Goal: Check status: Check status

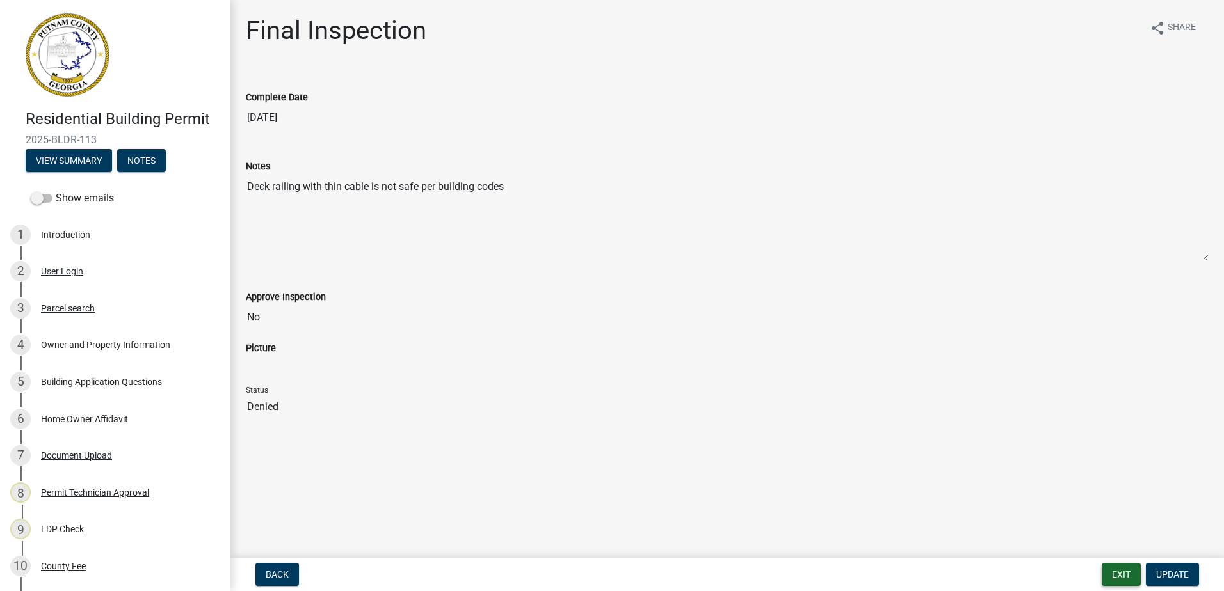
click at [1116, 572] on button "Exit" at bounding box center [1120, 574] width 39 height 23
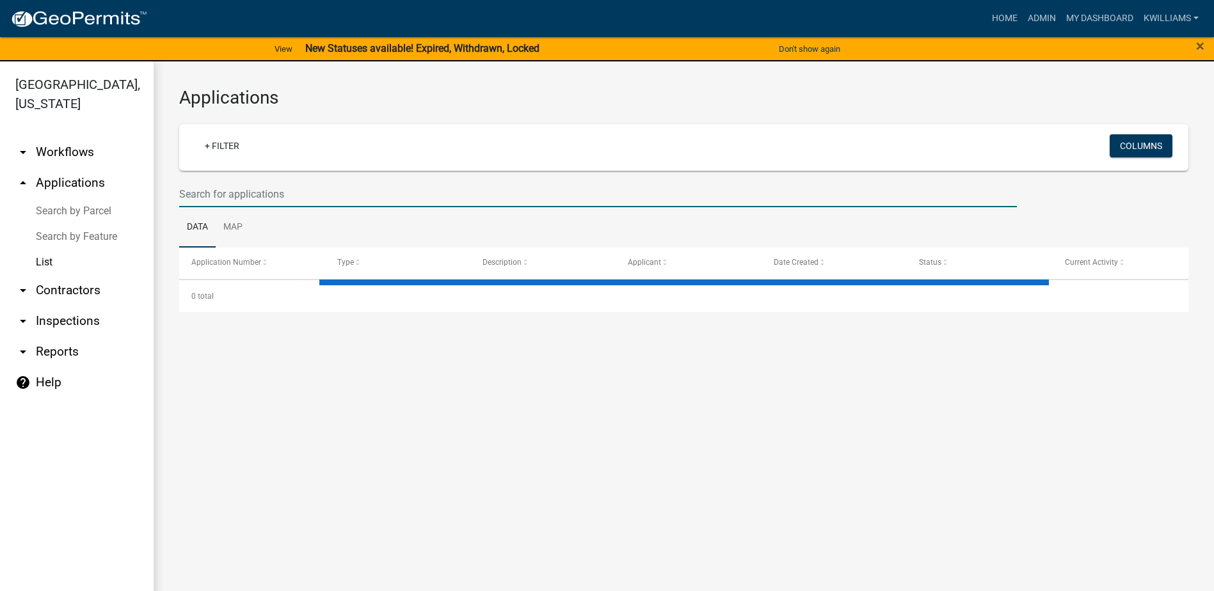
click at [215, 193] on input "text" at bounding box center [598, 194] width 838 height 26
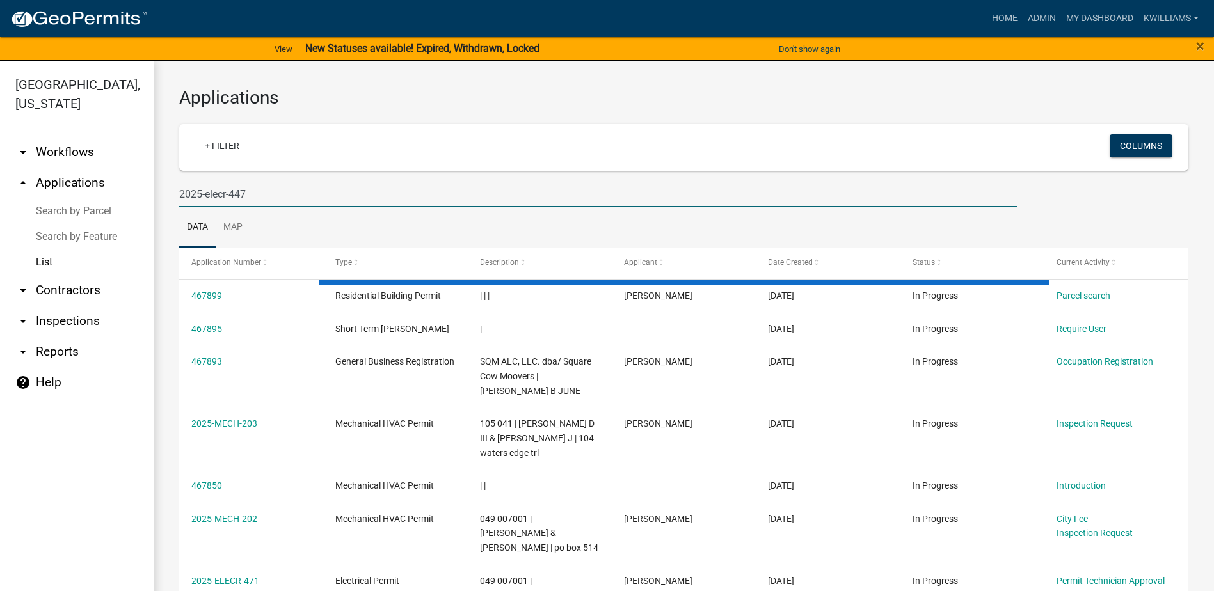
type input "2025-elecr-447"
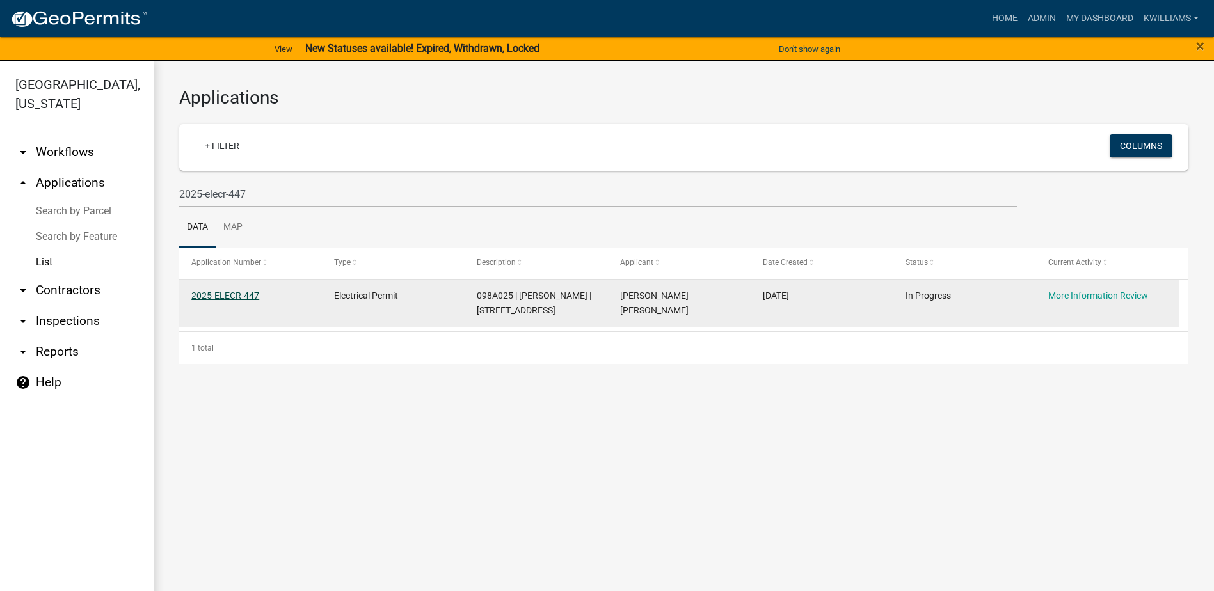
click at [218, 295] on link "2025-ELECR-447" at bounding box center [225, 296] width 68 height 10
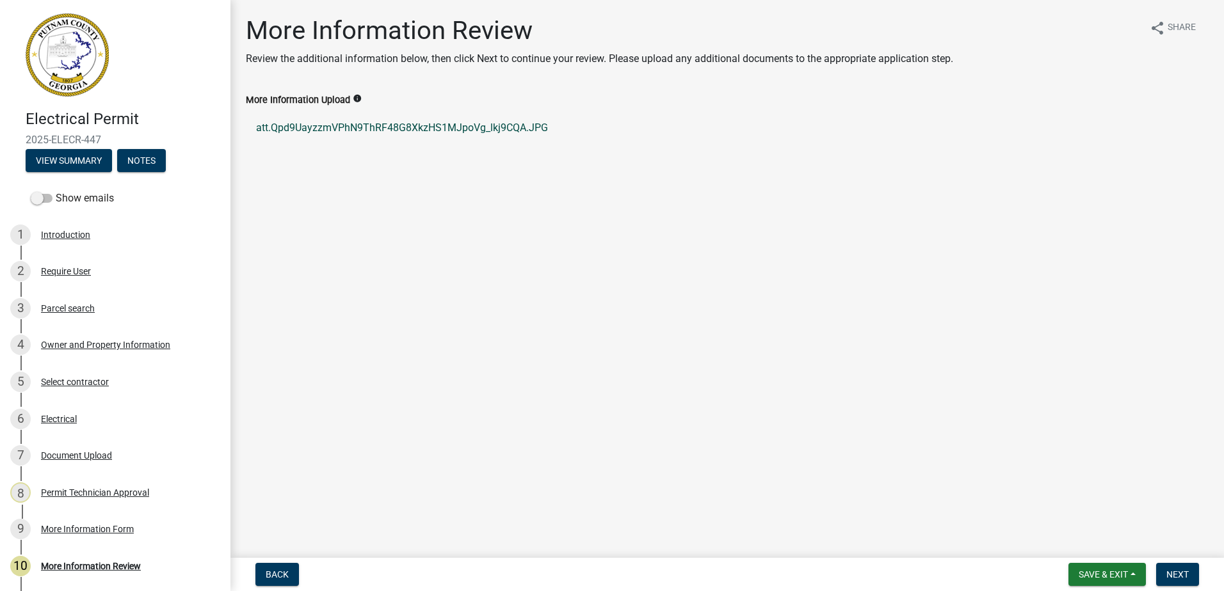
click at [371, 121] on link "att.Qpd9UayzzmVPhN9ThRF48G8XkzHS1MJpoVg_lkj9CQA.JPG" at bounding box center [727, 128] width 963 height 31
click at [93, 493] on div "Permit Technician Approval" at bounding box center [95, 492] width 108 height 9
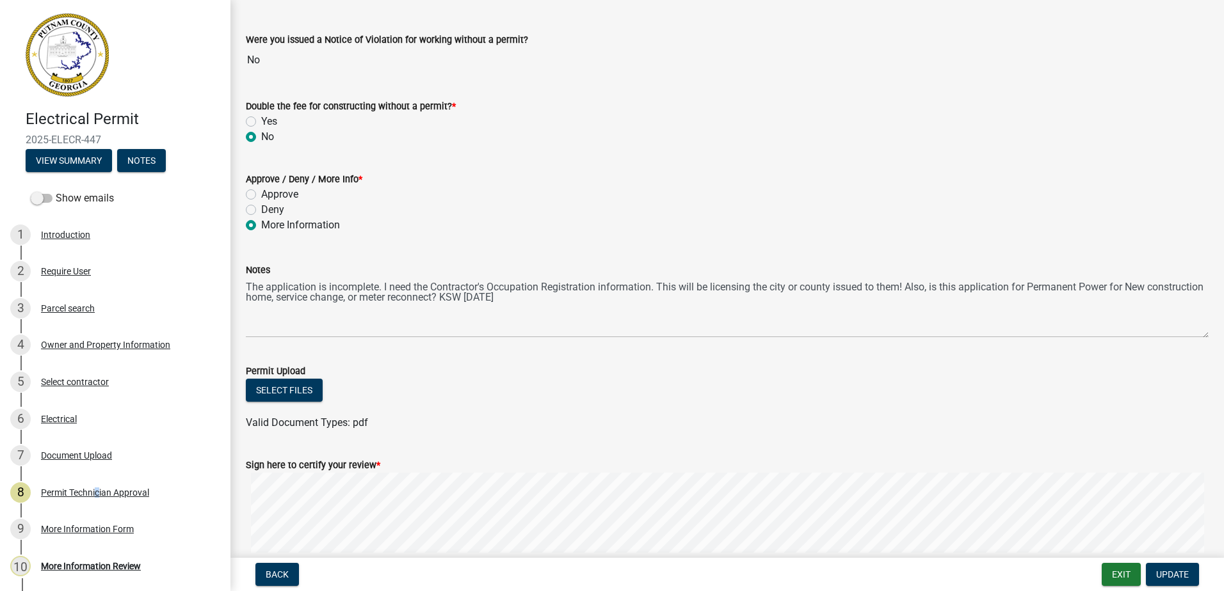
scroll to position [231, 0]
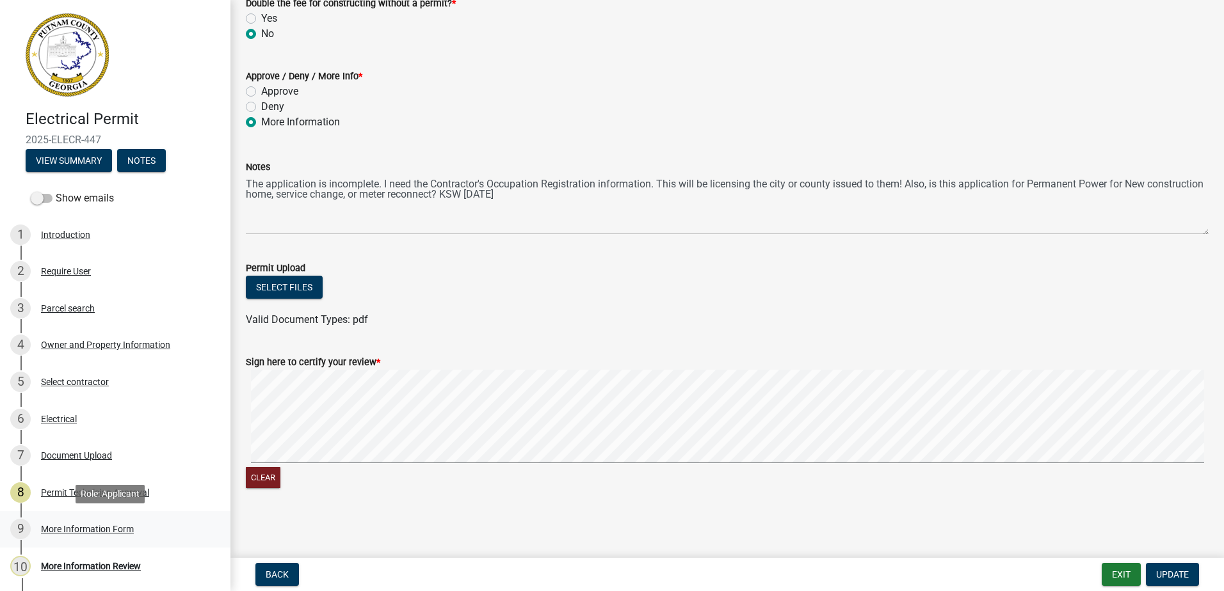
click at [58, 521] on div "9 More Information Form" at bounding box center [110, 529] width 200 height 20
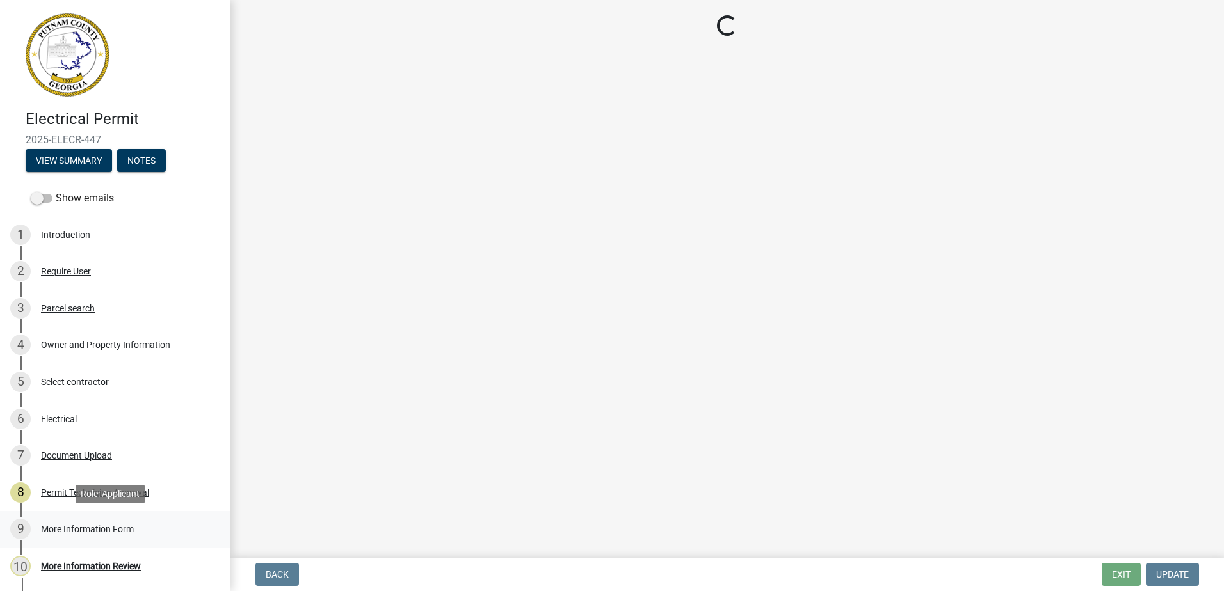
scroll to position [0, 0]
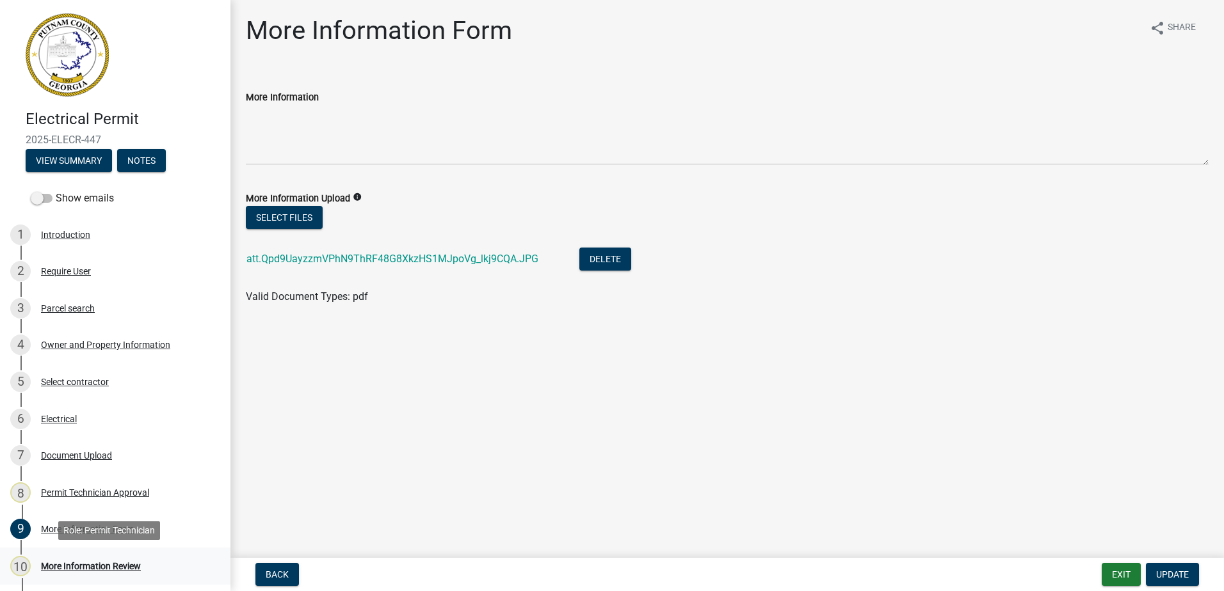
click at [56, 559] on div "10 More Information Review" at bounding box center [110, 566] width 200 height 20
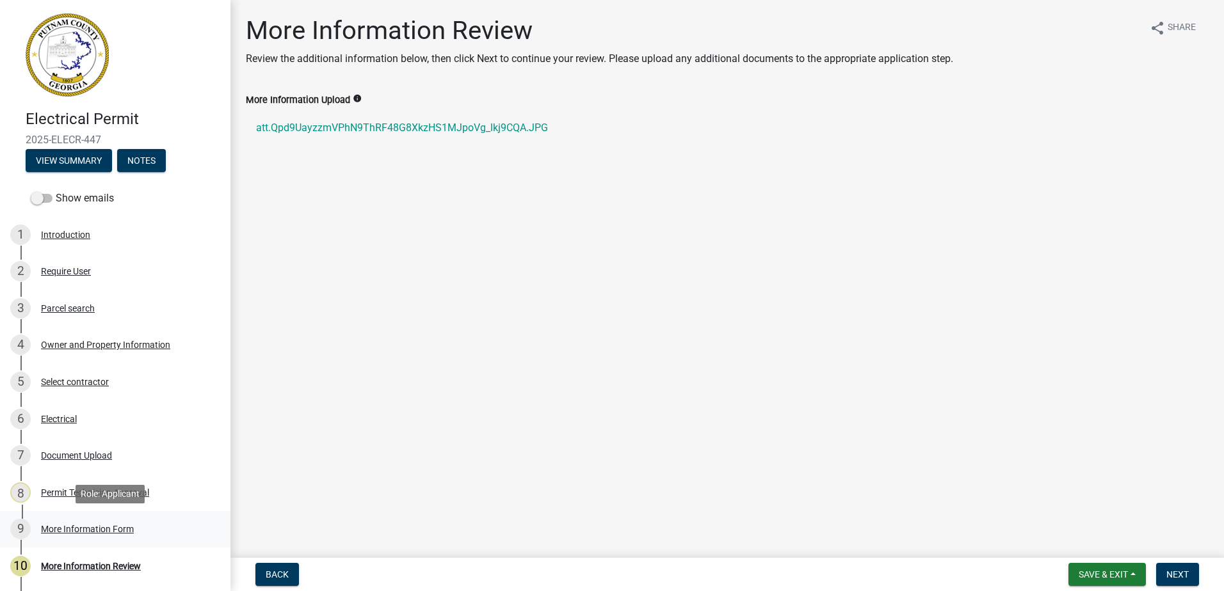
click at [58, 525] on div "More Information Form" at bounding box center [87, 529] width 93 height 9
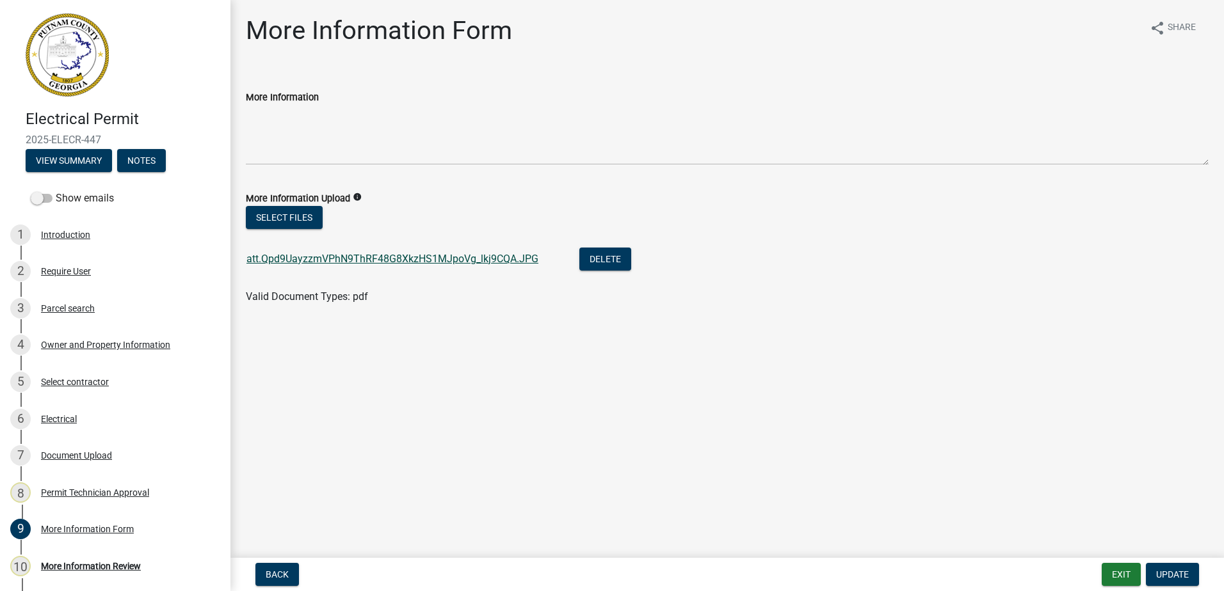
click at [325, 255] on link "att.Qpd9UayzzmVPhN9ThRF48G8XkzHS1MJpoVg_lkj9CQA.JPG" at bounding box center [392, 259] width 292 height 12
click at [93, 345] on div "Owner and Property Information" at bounding box center [105, 344] width 129 height 9
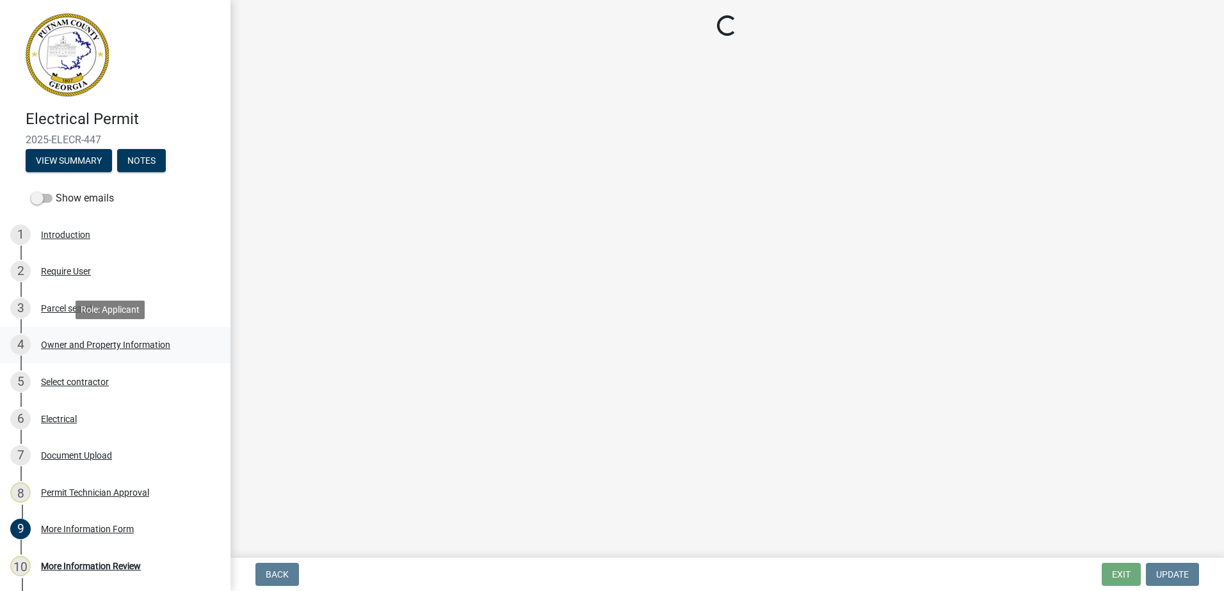
select select "34fe85c2-5f76-4343-b6bb-8ca387e0bed7"
select select "83394b22-4a11-496c-8e5c-75ade2e72faf"
select select "469c5908-2854-42d5-89ed-bee7fc26529e"
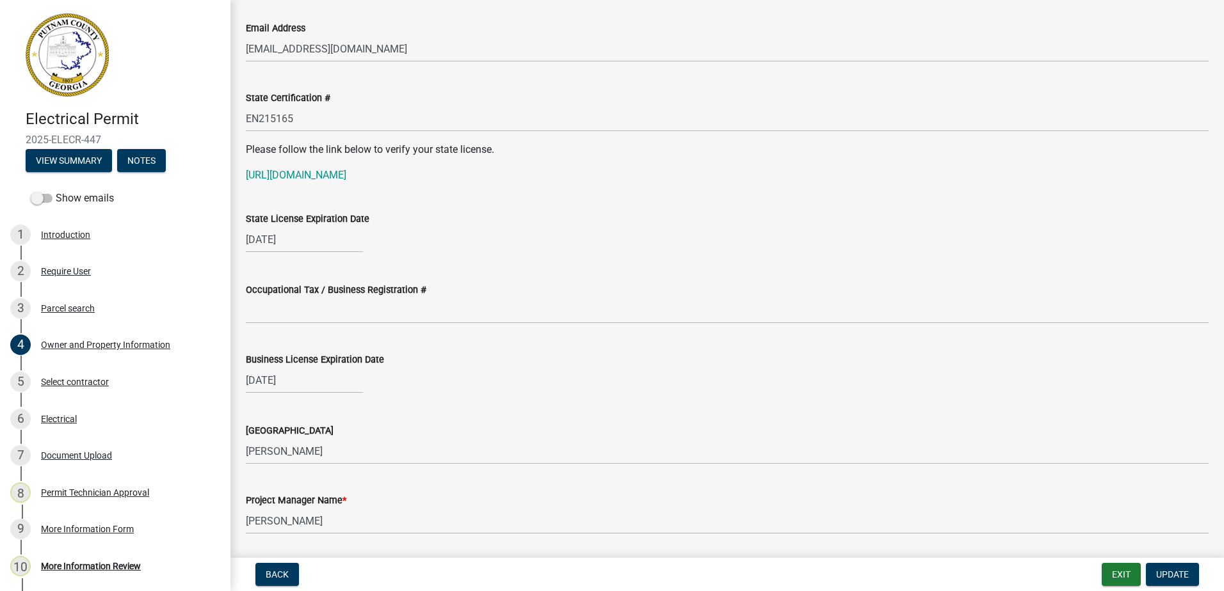
scroll to position [1664, 0]
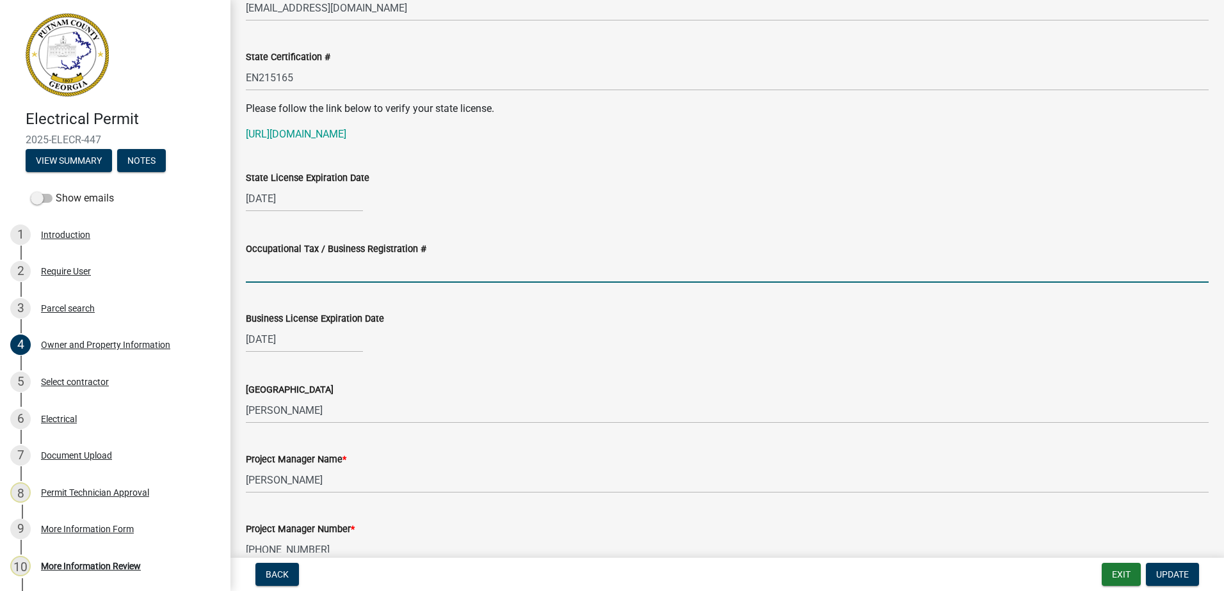
click at [269, 260] on input "Occupational Tax / Business Registration #" at bounding box center [727, 270] width 963 height 26
type input "b"
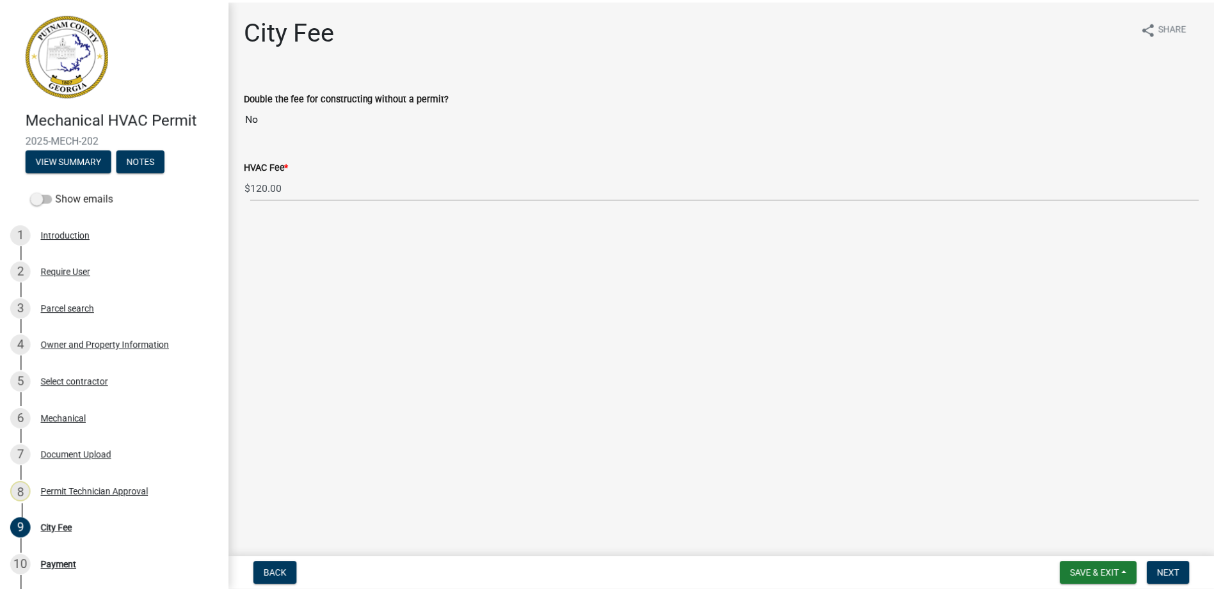
scroll to position [268, 0]
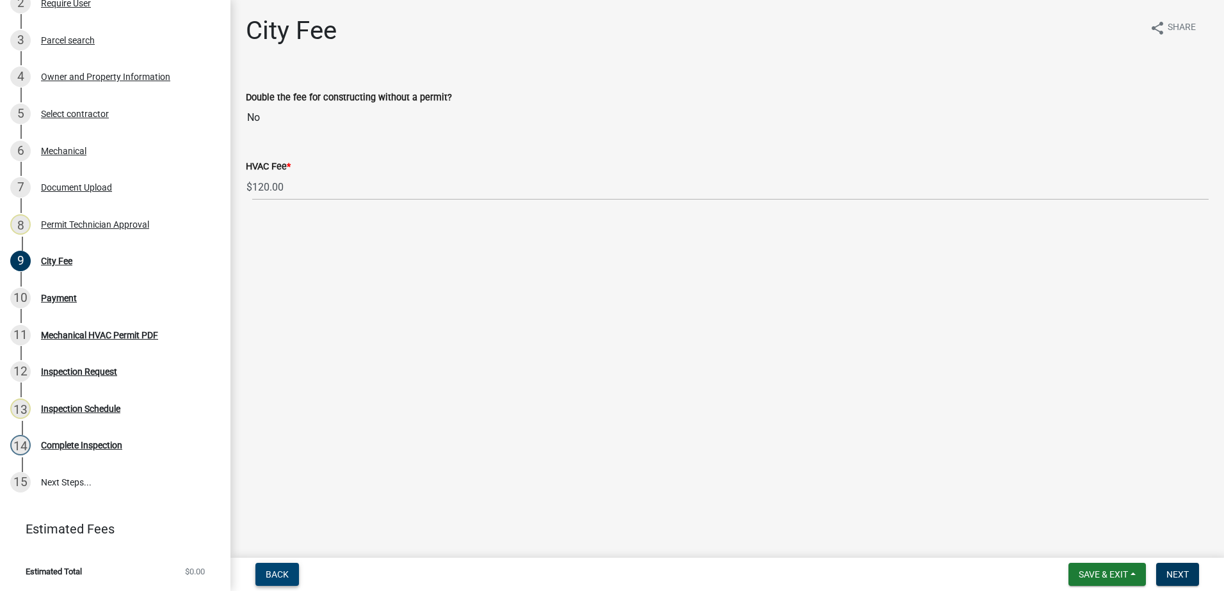
click at [280, 572] on span "Back" at bounding box center [277, 575] width 23 height 10
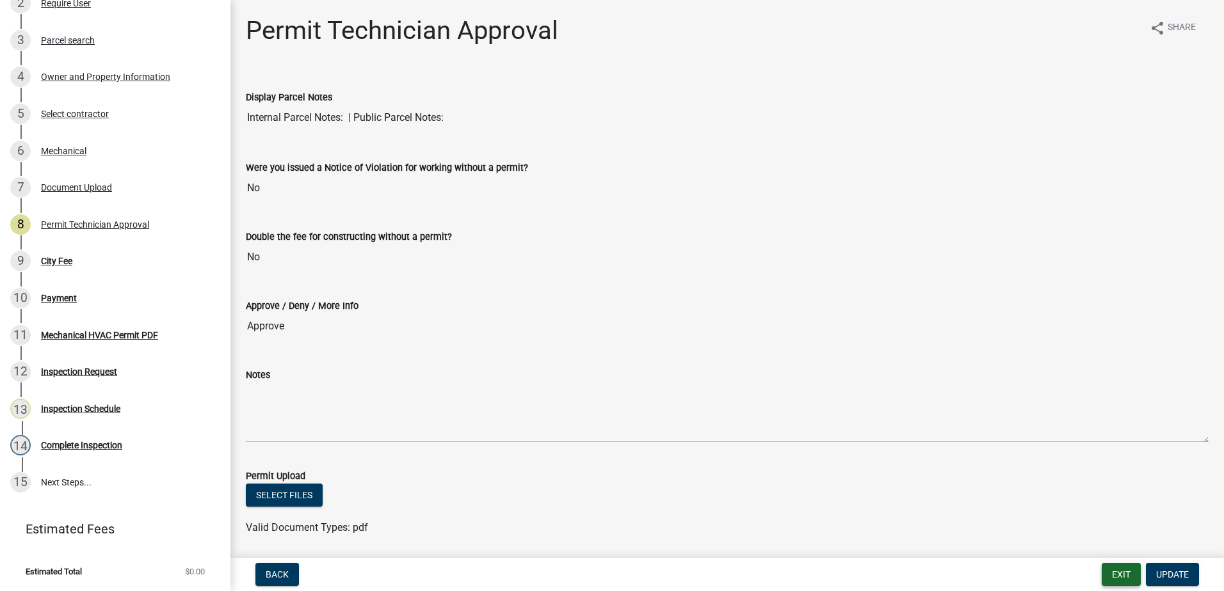
click at [1131, 571] on button "Exit" at bounding box center [1120, 574] width 39 height 23
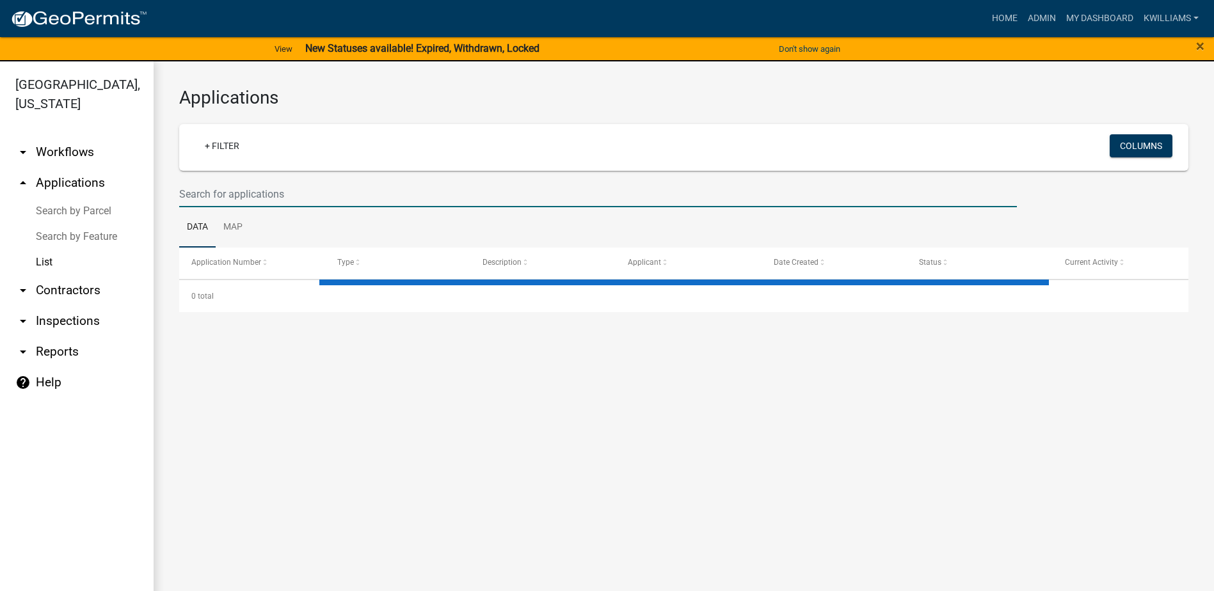
click at [209, 194] on input "text" at bounding box center [598, 194] width 838 height 26
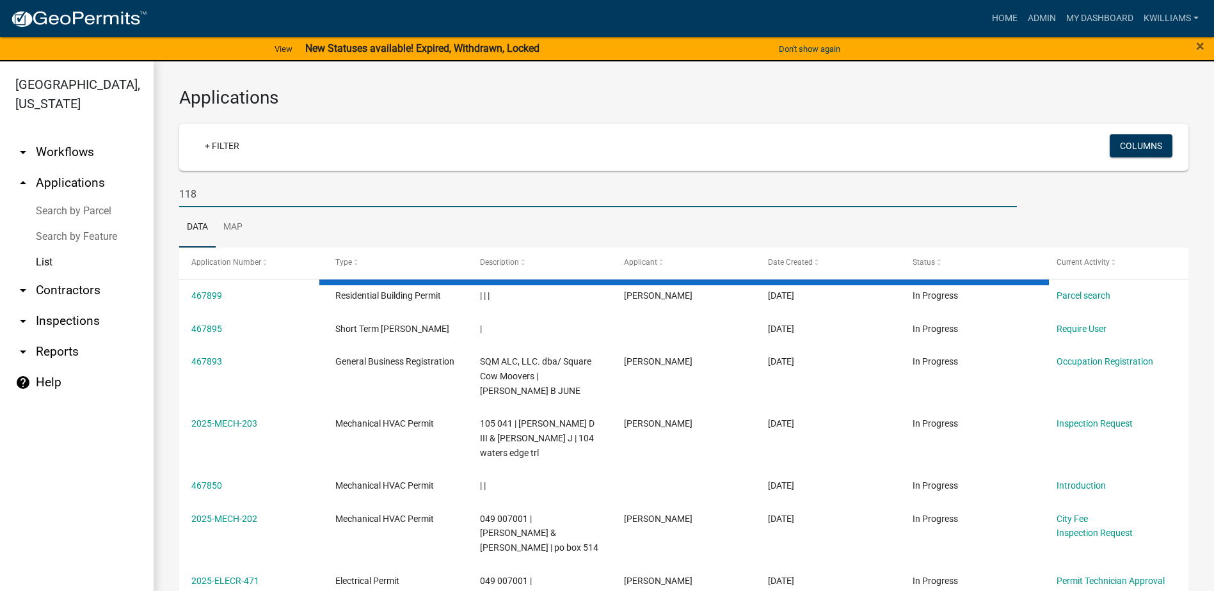
click at [207, 192] on input "118" at bounding box center [598, 194] width 838 height 26
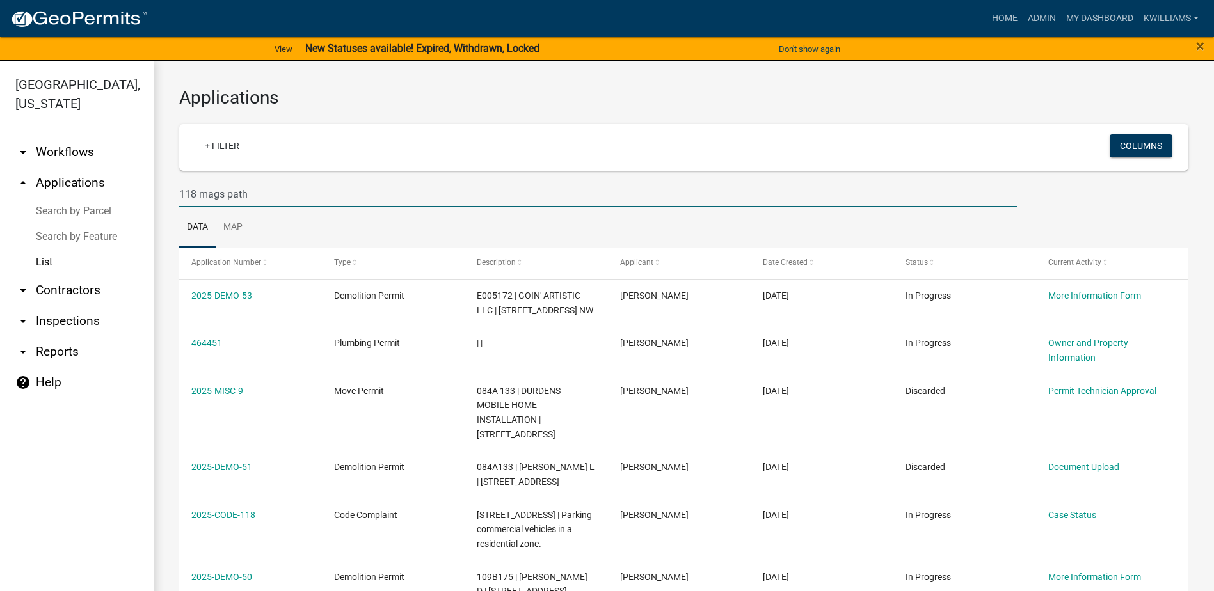
type input "118 mags path"
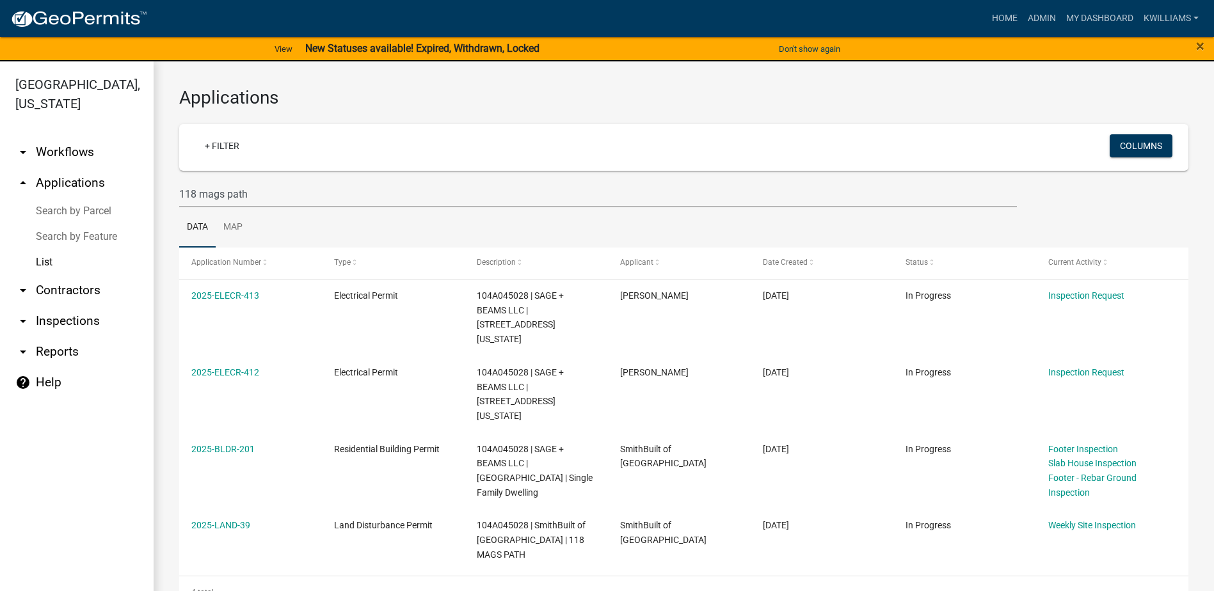
click at [75, 323] on link "arrow_drop_down Inspections" at bounding box center [77, 321] width 154 height 31
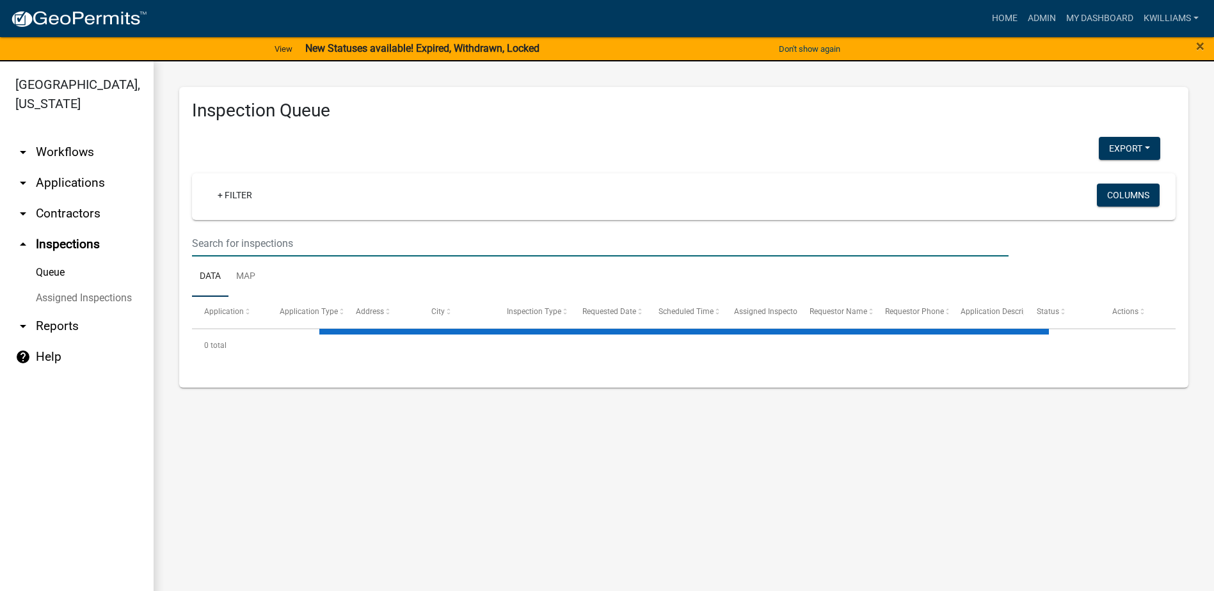
click at [218, 246] on input "text" at bounding box center [600, 243] width 817 height 26
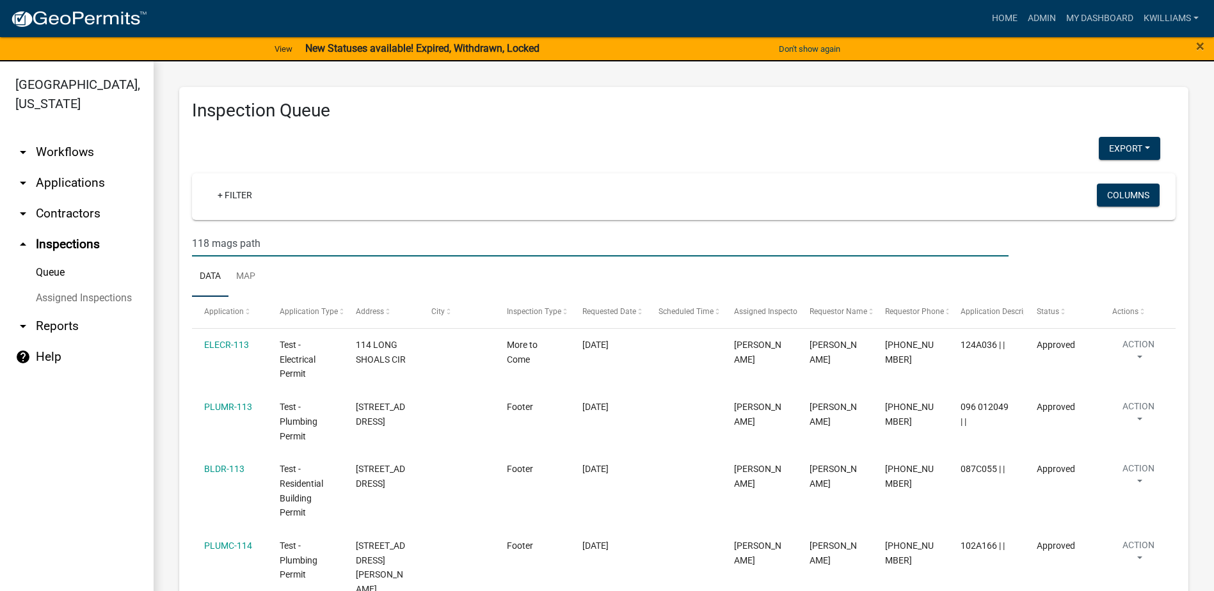
type input "118 mags path"
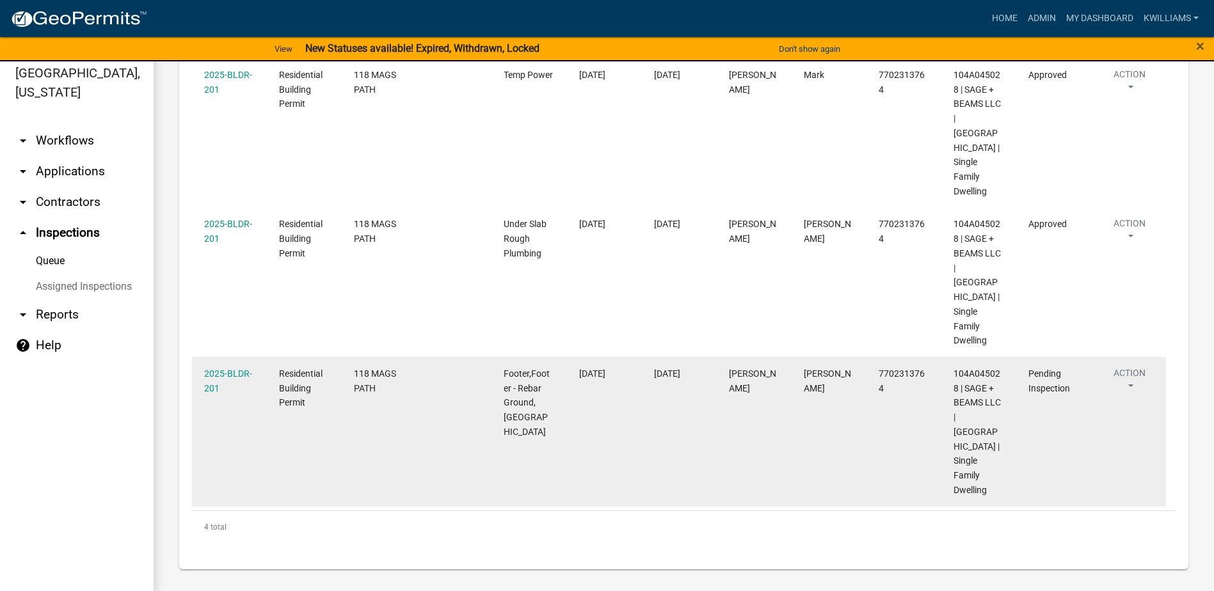
scroll to position [15, 0]
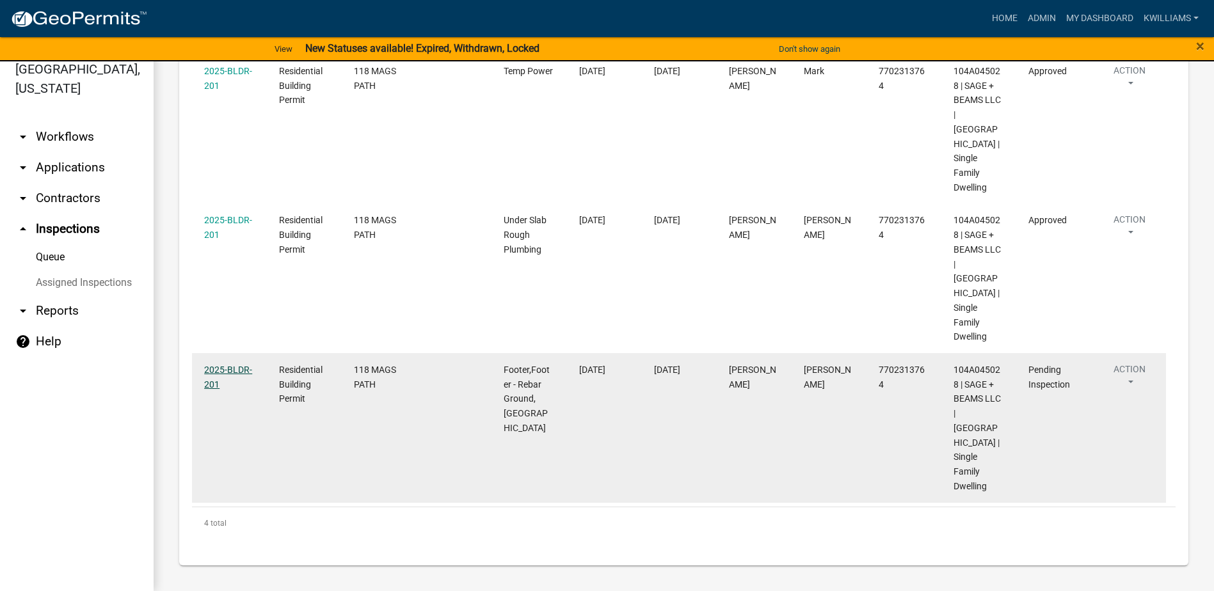
click at [225, 365] on link "2025-BLDR-201" at bounding box center [228, 377] width 48 height 25
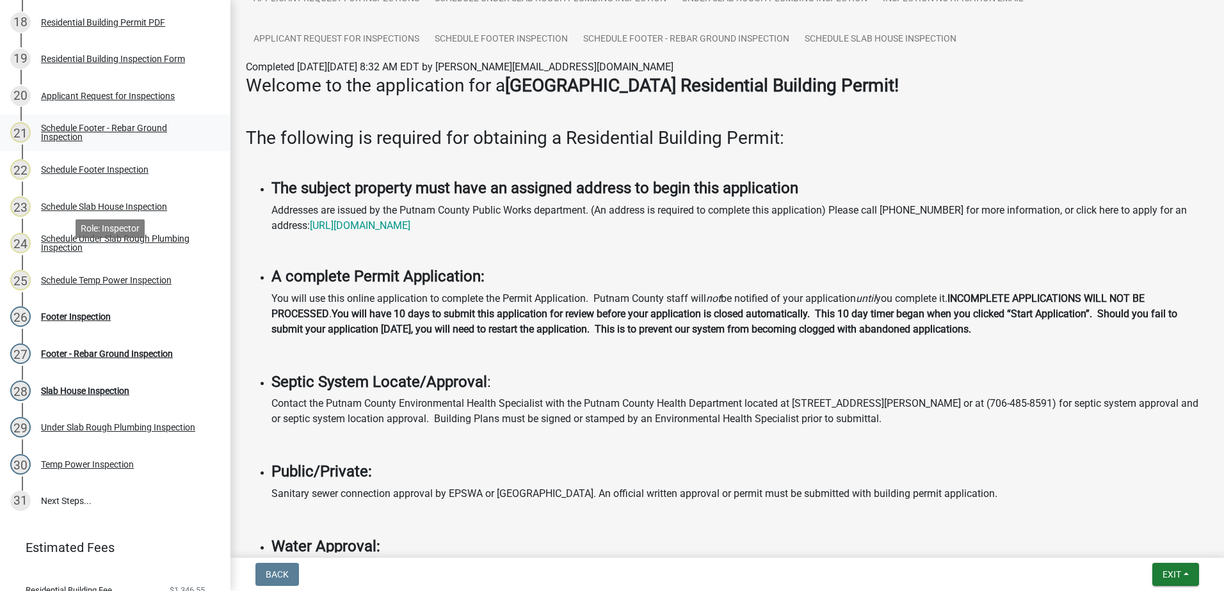
scroll to position [704, 0]
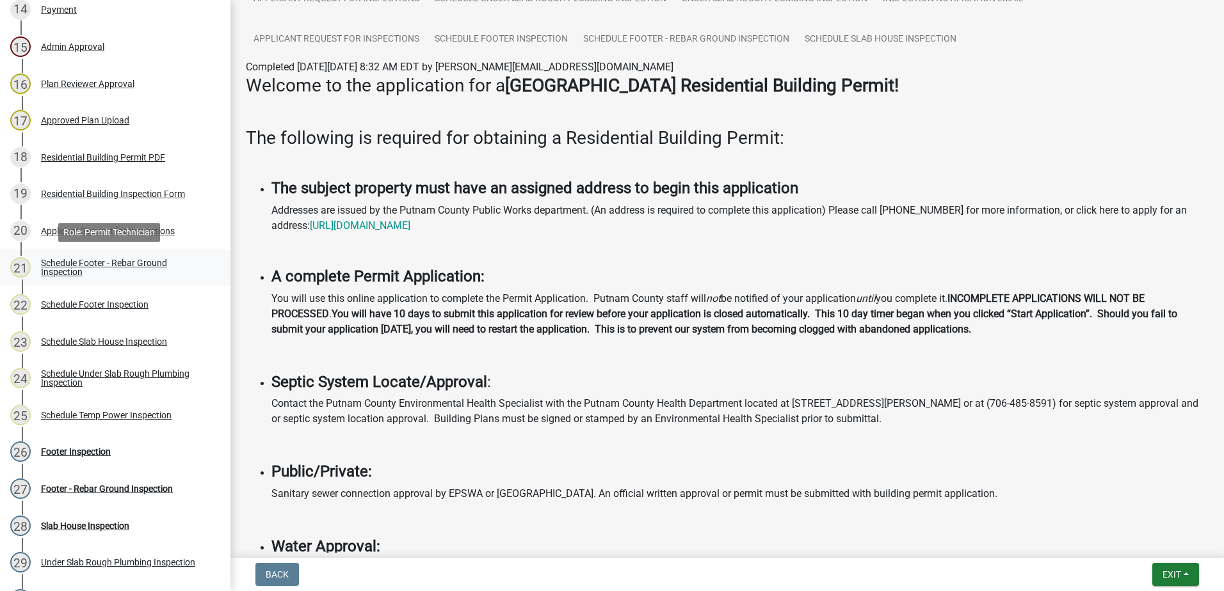
click at [82, 260] on div "Schedule Footer - Rebar Ground Inspection" at bounding box center [125, 268] width 169 height 18
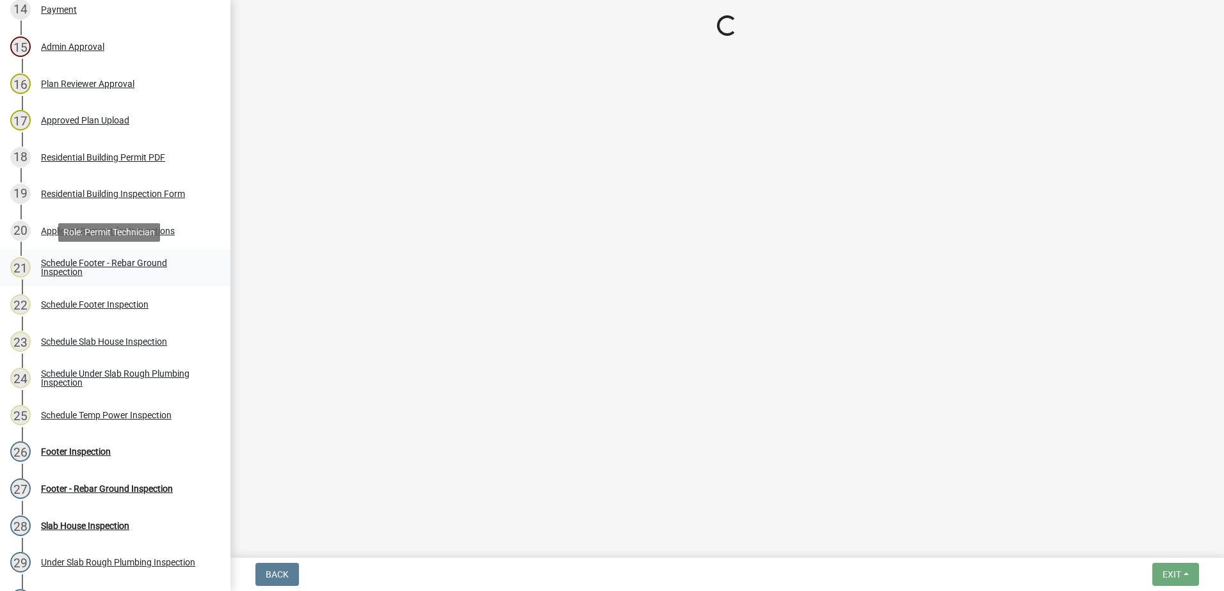
select select "07642ab0-564c-47bb-824b-0ccf2da83593"
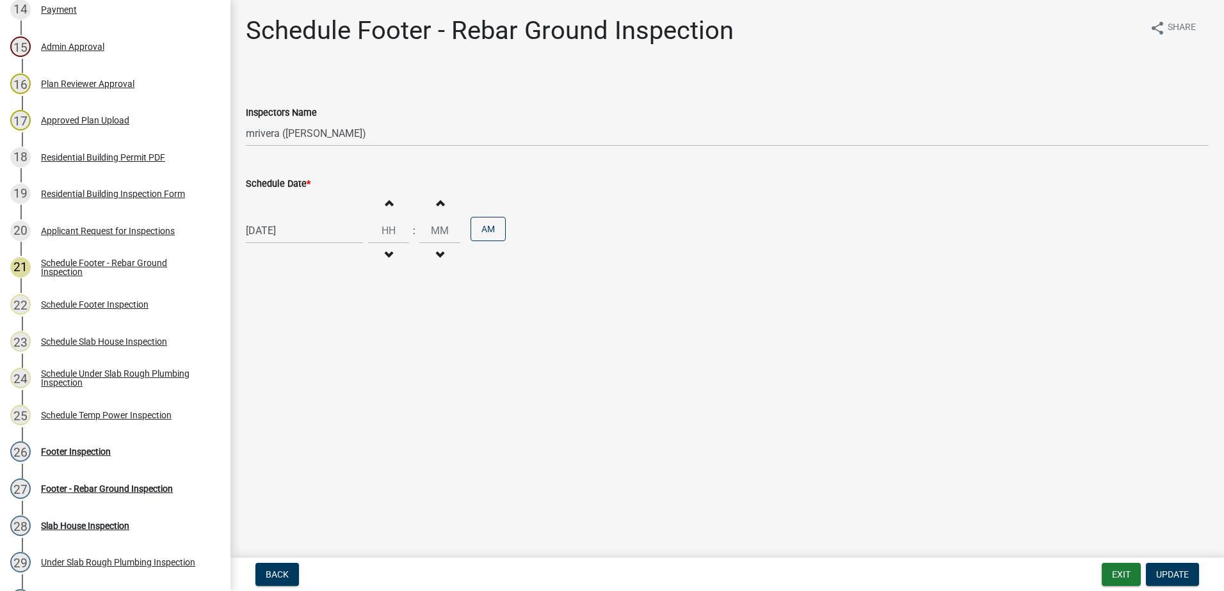
click at [319, 232] on div "[DATE]" at bounding box center [304, 231] width 117 height 26
select select "8"
select select "2025"
click at [255, 378] on div "25" at bounding box center [258, 381] width 20 height 20
type input "[DATE]"
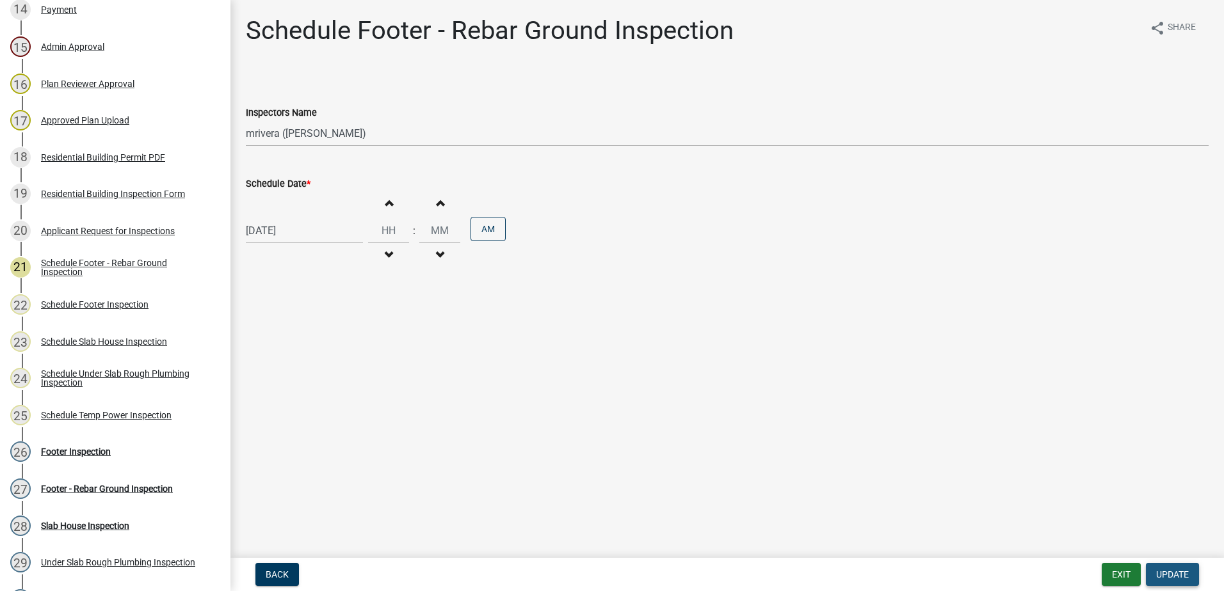
click at [1178, 573] on span "Update" at bounding box center [1172, 575] width 33 height 10
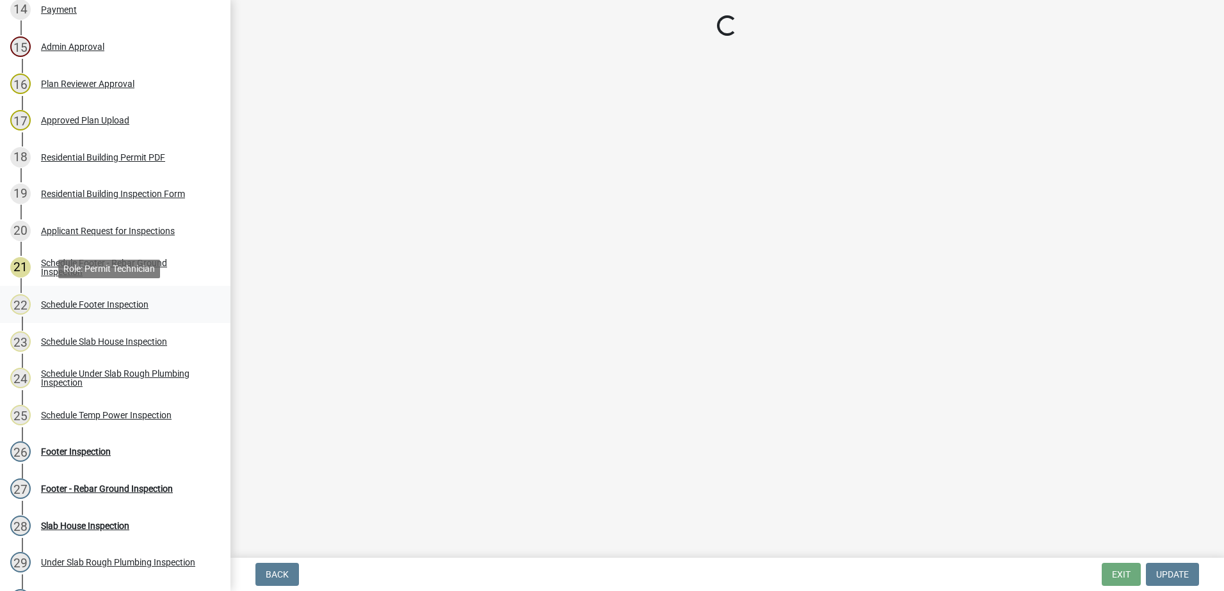
click at [63, 301] on div "Schedule Footer Inspection" at bounding box center [95, 304] width 108 height 9
select select "07642ab0-564c-47bb-824b-0ccf2da83593"
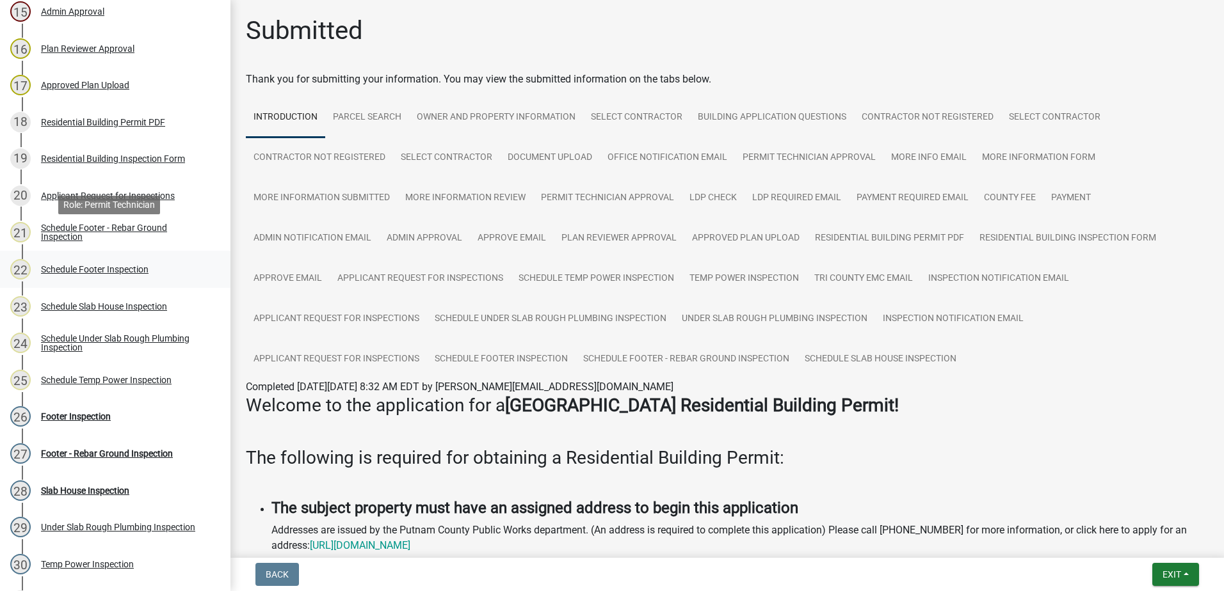
scroll to position [768, 0]
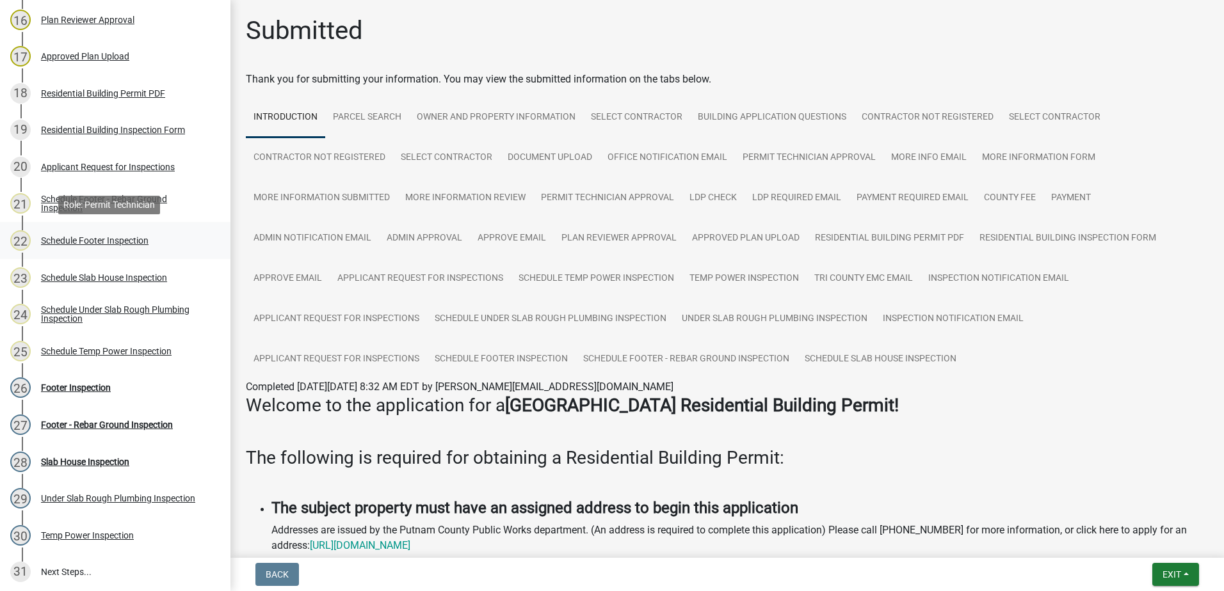
click at [81, 237] on div "Schedule Footer Inspection" at bounding box center [95, 240] width 108 height 9
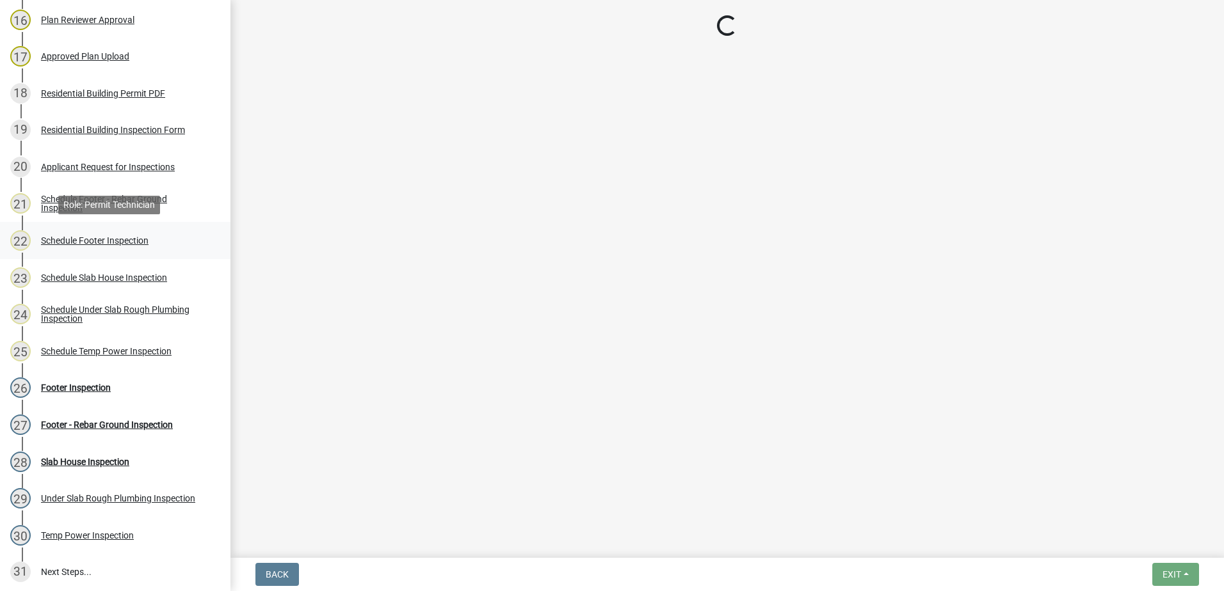
select select "07642ab0-564c-47bb-824b-0ccf2da83593"
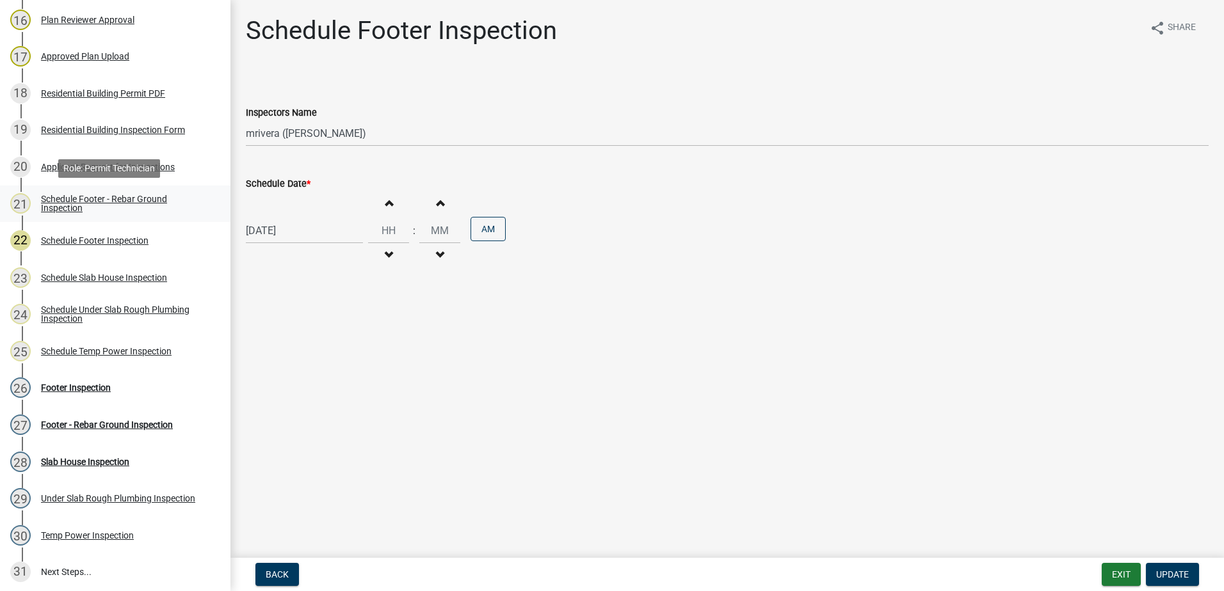
click at [77, 201] on div "Schedule Footer - Rebar Ground Inspection" at bounding box center [125, 204] width 169 height 18
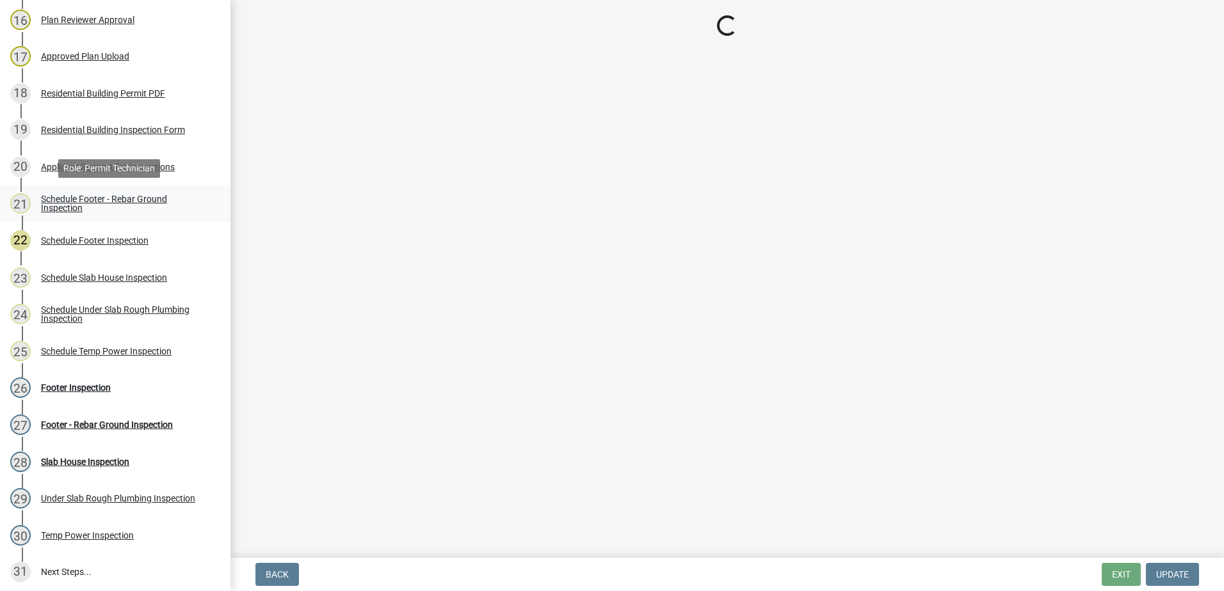
select select "07642ab0-564c-47bb-824b-0ccf2da83593"
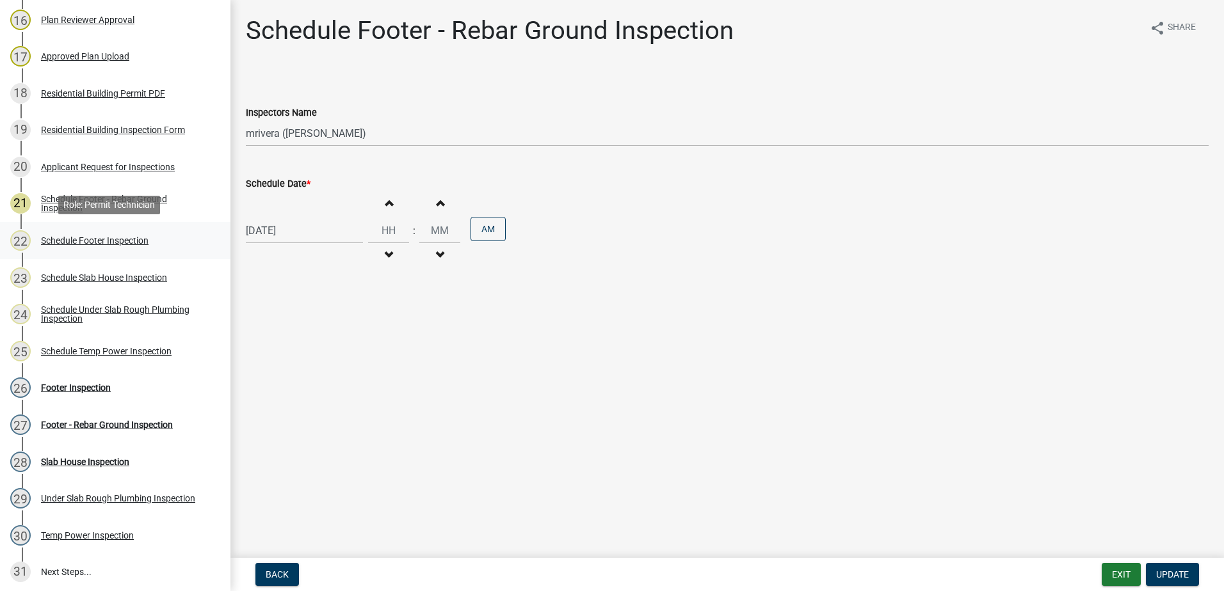
click at [93, 239] on div "Schedule Footer Inspection" at bounding box center [95, 240] width 108 height 9
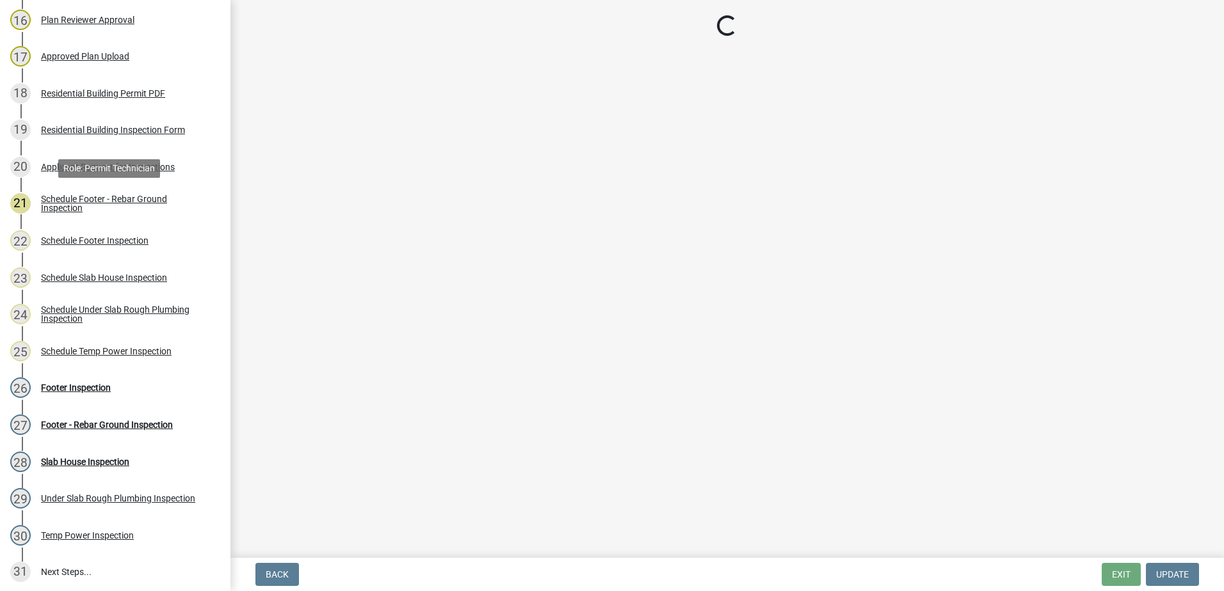
select select "07642ab0-564c-47bb-824b-0ccf2da83593"
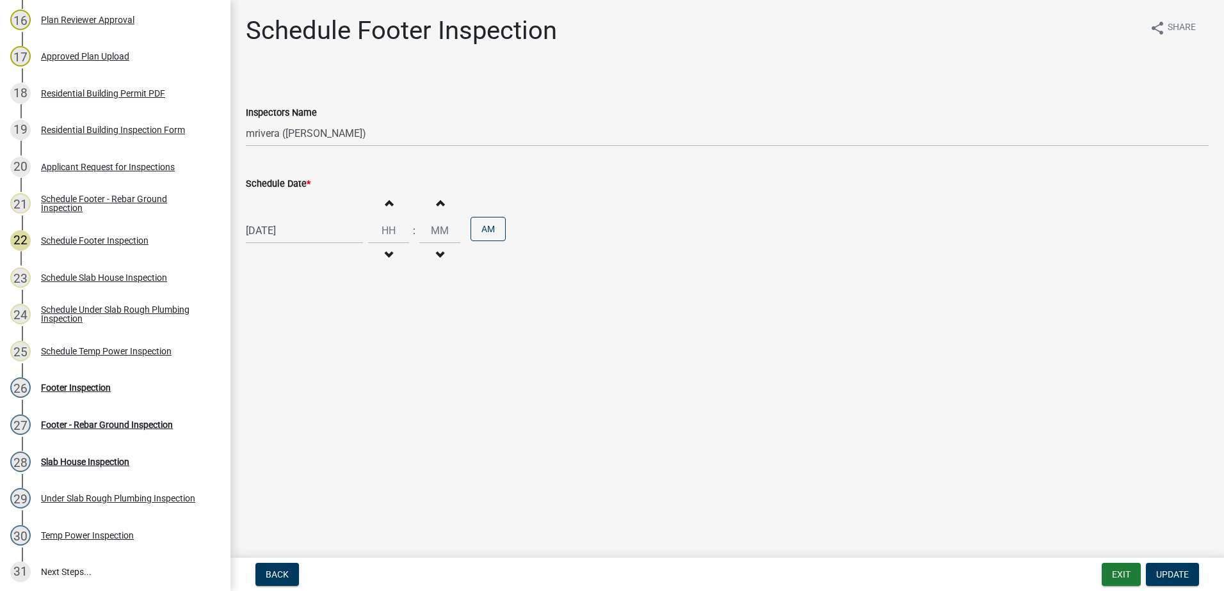
click at [275, 233] on div "[DATE]" at bounding box center [304, 231] width 117 height 26
select select "8"
select select "2025"
click at [257, 380] on div "25" at bounding box center [258, 381] width 20 height 20
type input "[DATE]"
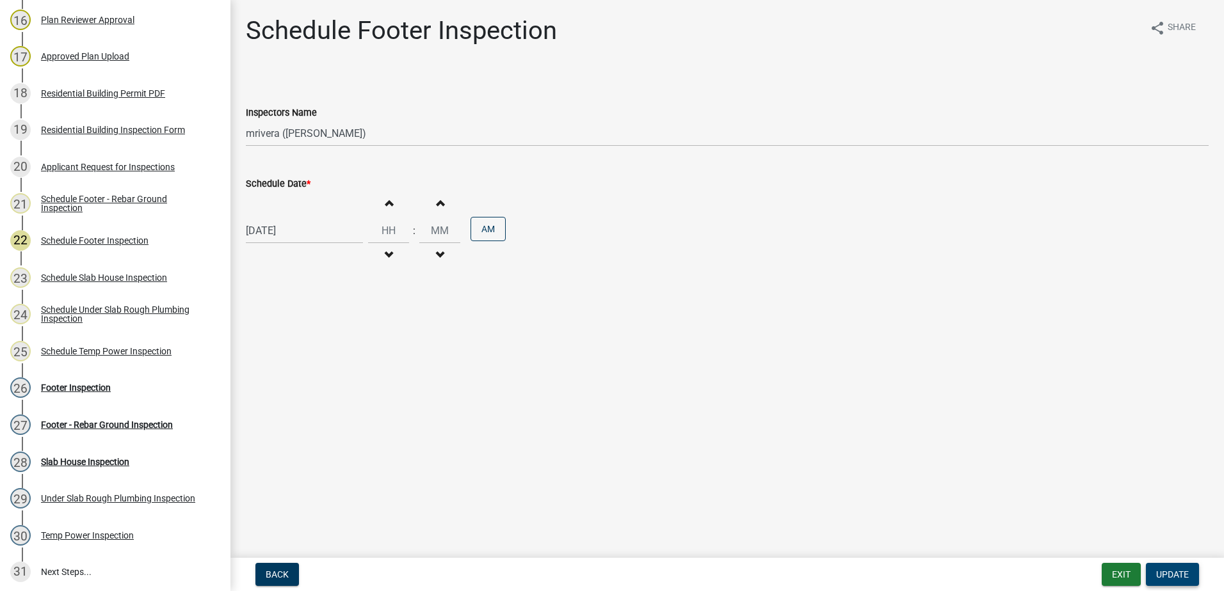
click at [1176, 563] on button "Update" at bounding box center [1172, 574] width 53 height 23
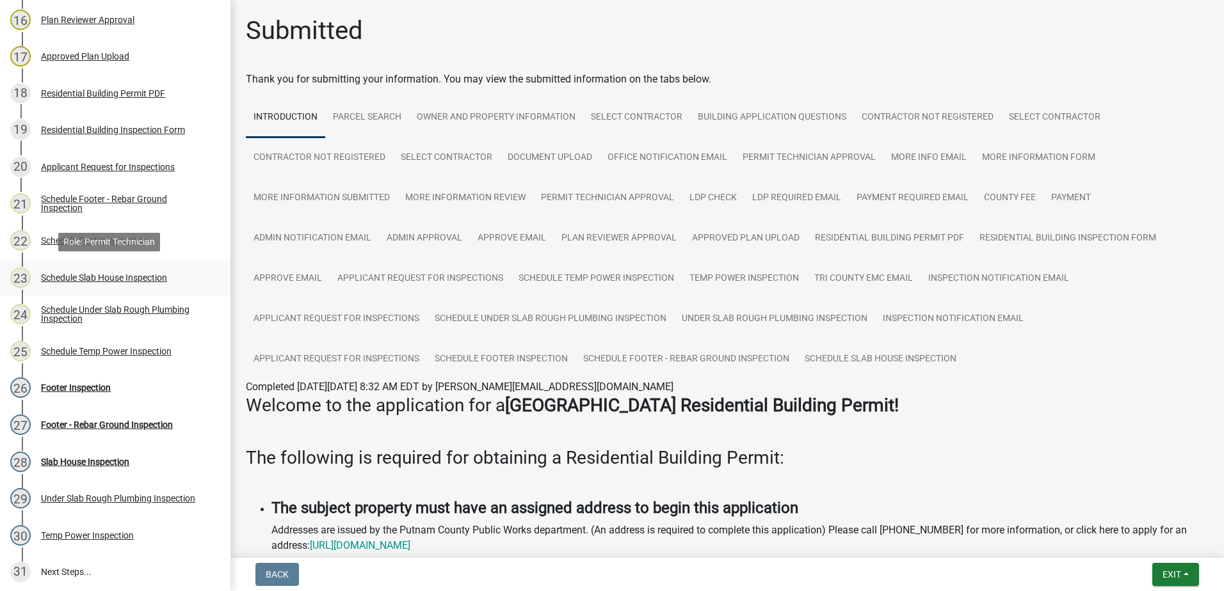
click at [65, 273] on div "Schedule Slab House Inspection" at bounding box center [104, 277] width 126 height 9
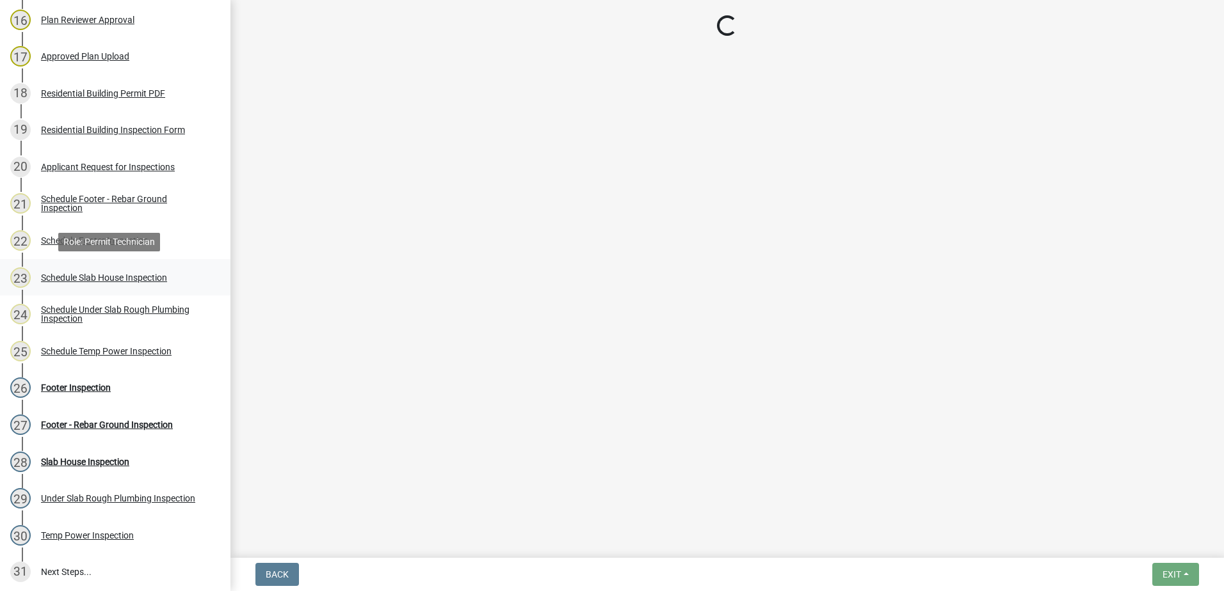
select select "07642ab0-564c-47bb-824b-0ccf2da83593"
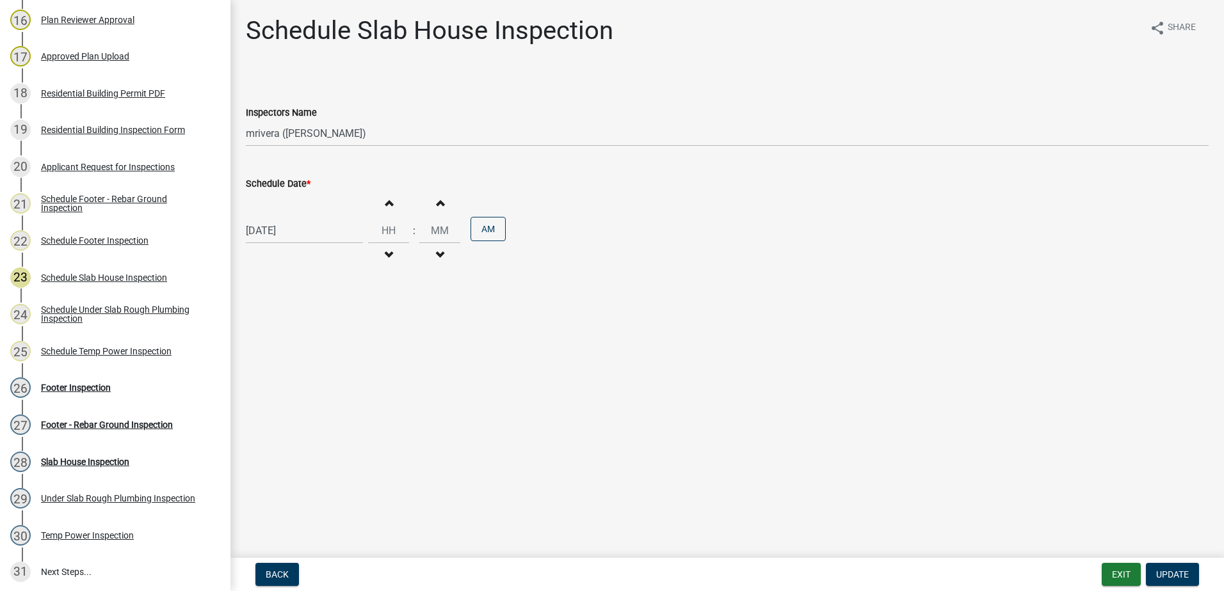
select select "8"
select select "2025"
click at [326, 228] on div "[DATE] [PERSON_NAME] Apr May Jun [DATE] Aug Sep Oct Nov [DATE] 1526 1527 1528 1…" at bounding box center [304, 231] width 117 height 26
click at [251, 376] on div "25" at bounding box center [258, 381] width 20 height 20
type input "[DATE]"
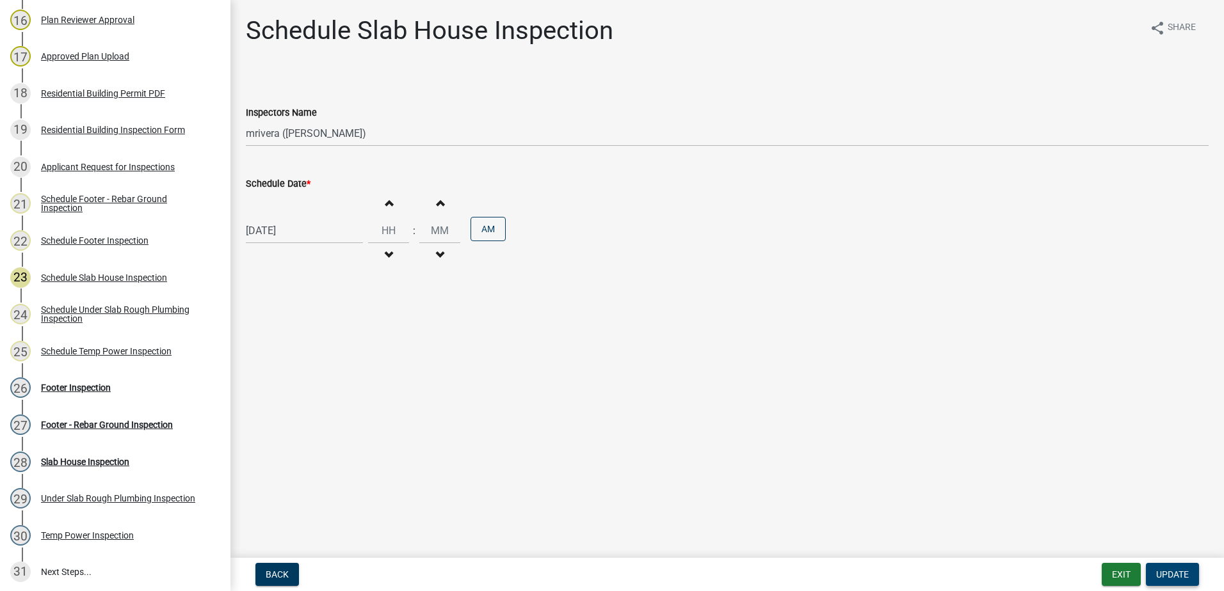
click at [1171, 578] on span "Update" at bounding box center [1172, 575] width 33 height 10
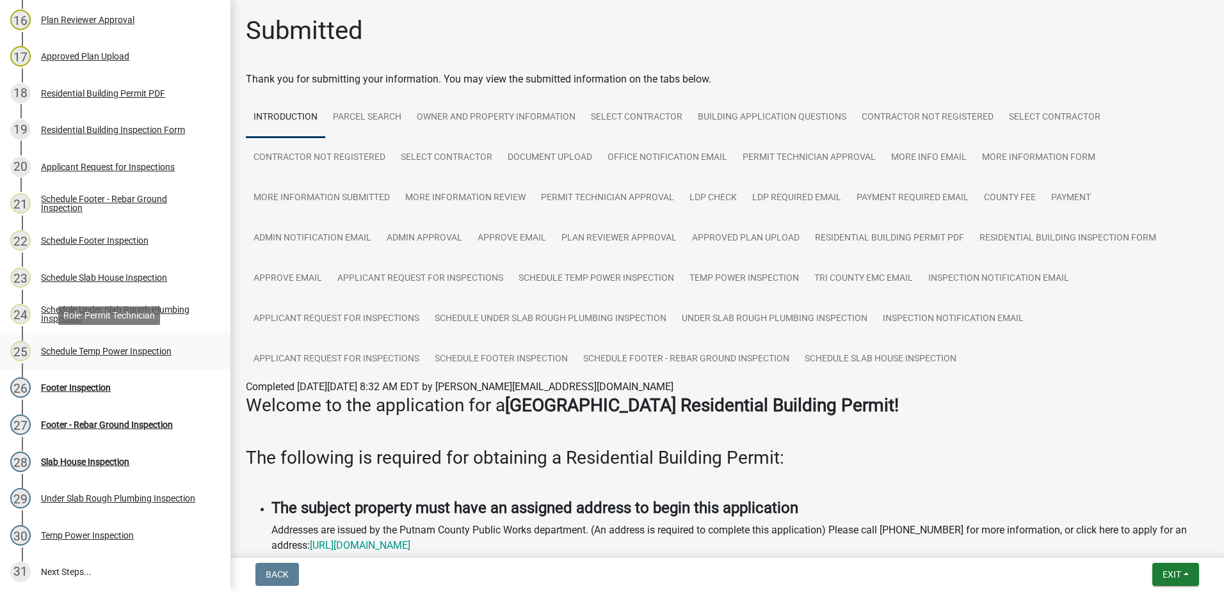
click at [114, 356] on div "25 Schedule Temp Power Inspection" at bounding box center [110, 351] width 200 height 20
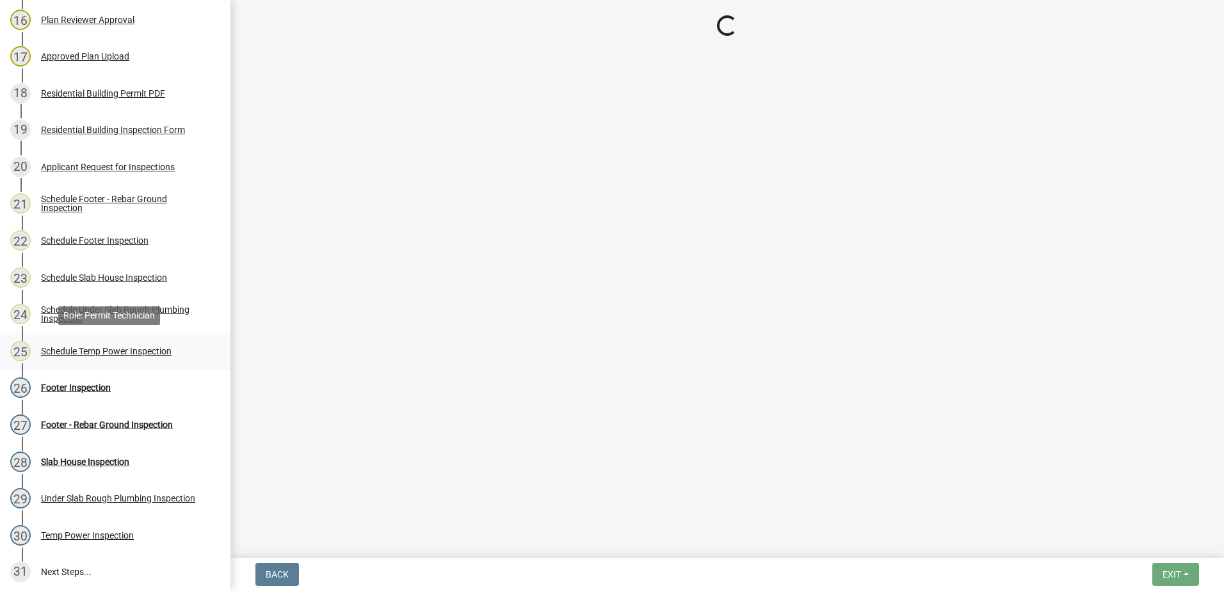
select select "07642ab0-564c-47bb-824b-0ccf2da83593"
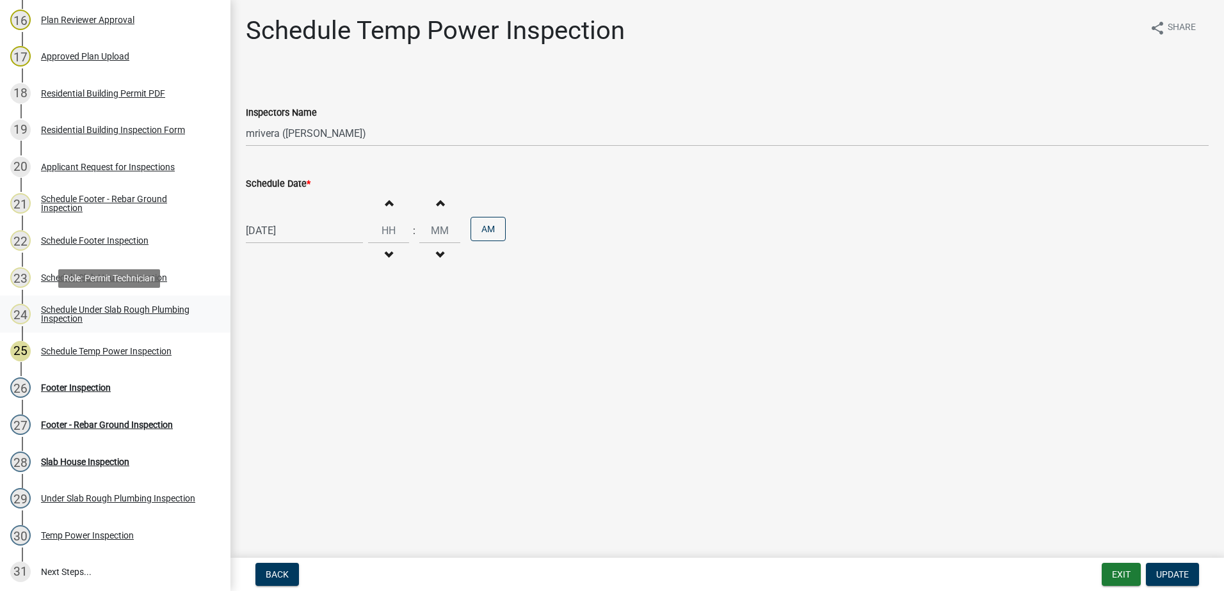
click at [79, 308] on div "Schedule Under Slab Rough Plumbing Inspection" at bounding box center [125, 314] width 169 height 18
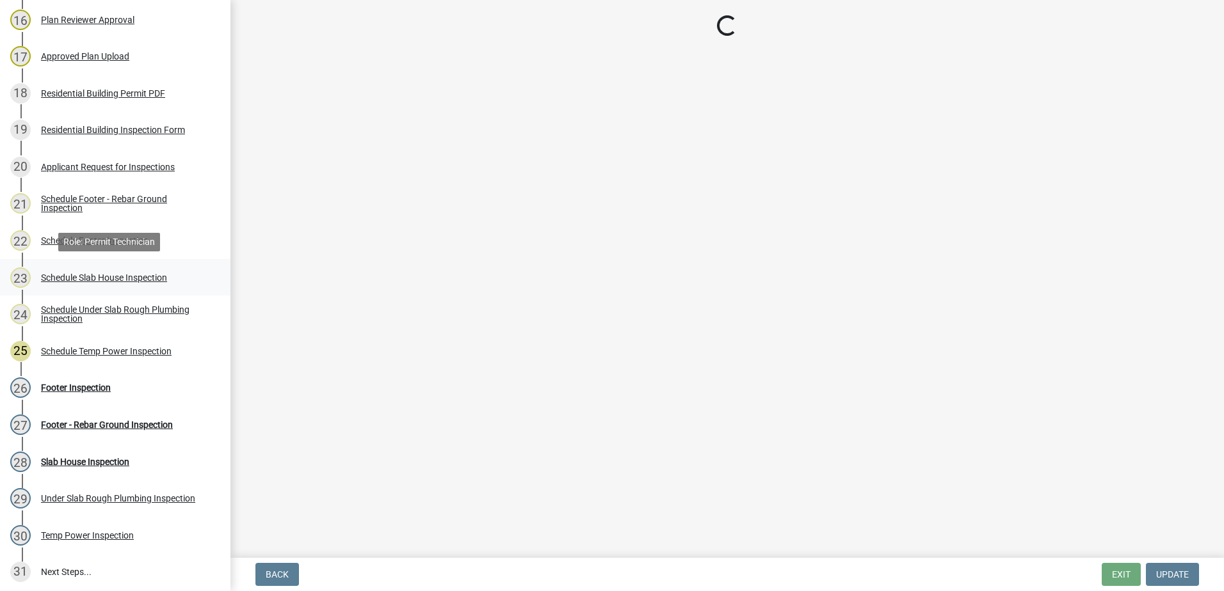
select select "a0ea4169-8540-4a2c-b9f4-cf4c1ffdeb95"
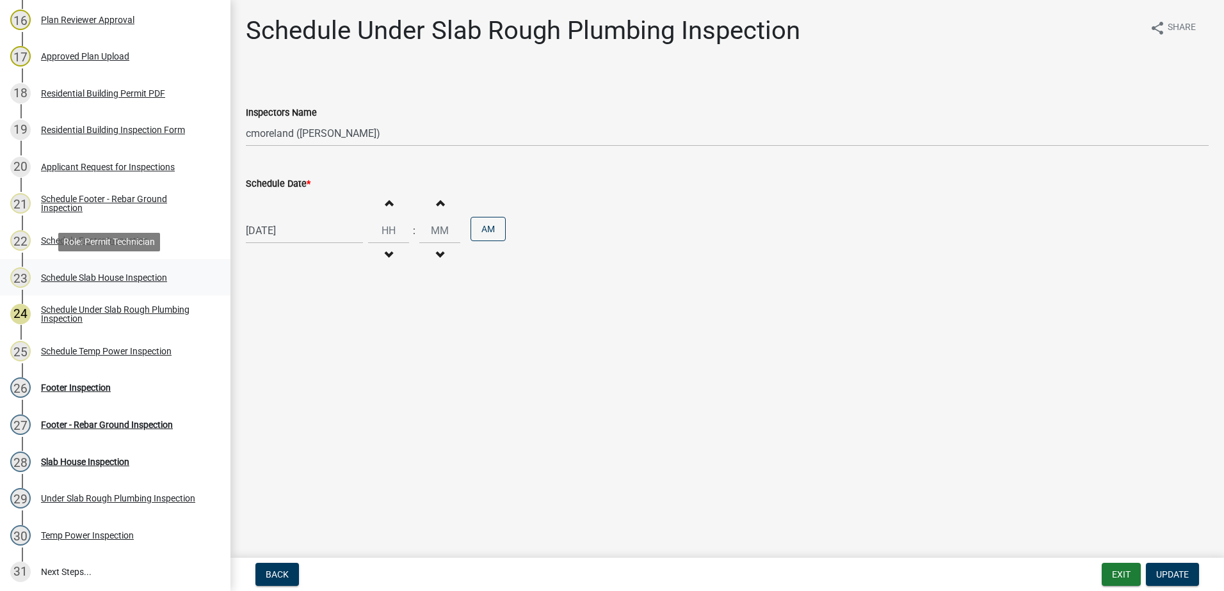
click at [69, 280] on div "Schedule Slab House Inspection" at bounding box center [104, 277] width 126 height 9
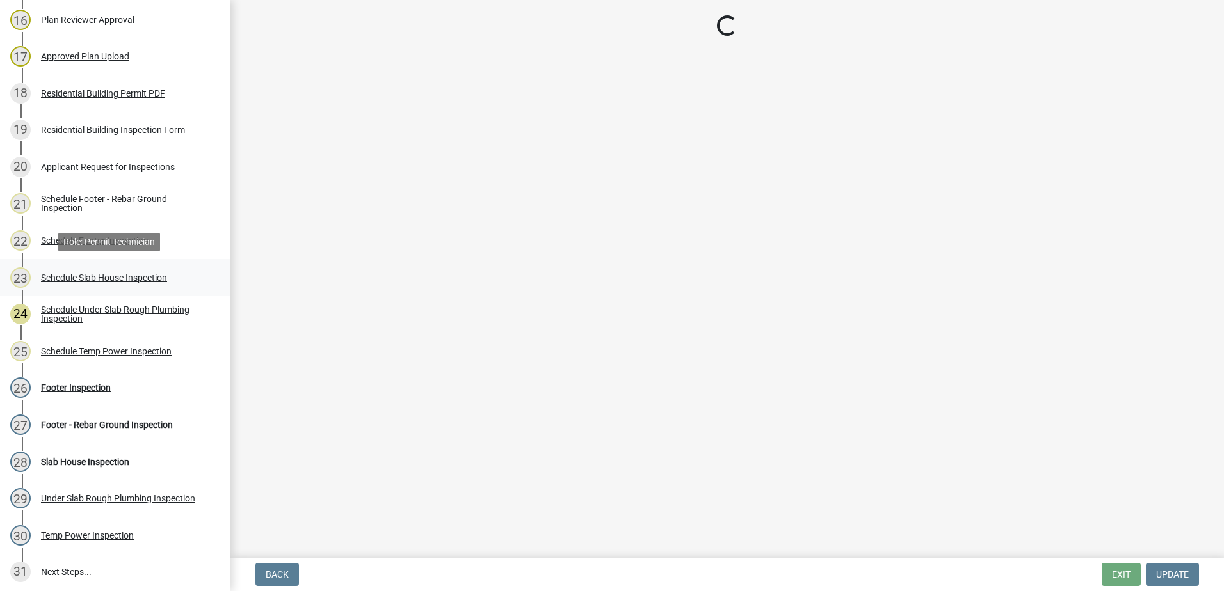
select select "07642ab0-564c-47bb-824b-0ccf2da83593"
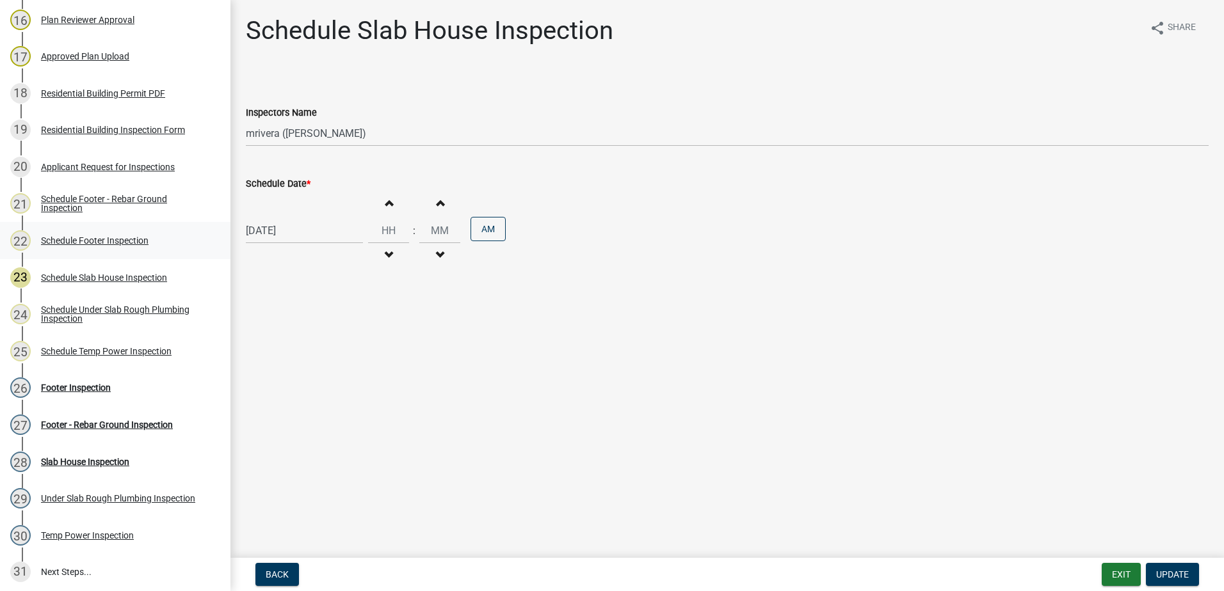
click at [68, 237] on div "Schedule Footer Inspection" at bounding box center [95, 240] width 108 height 9
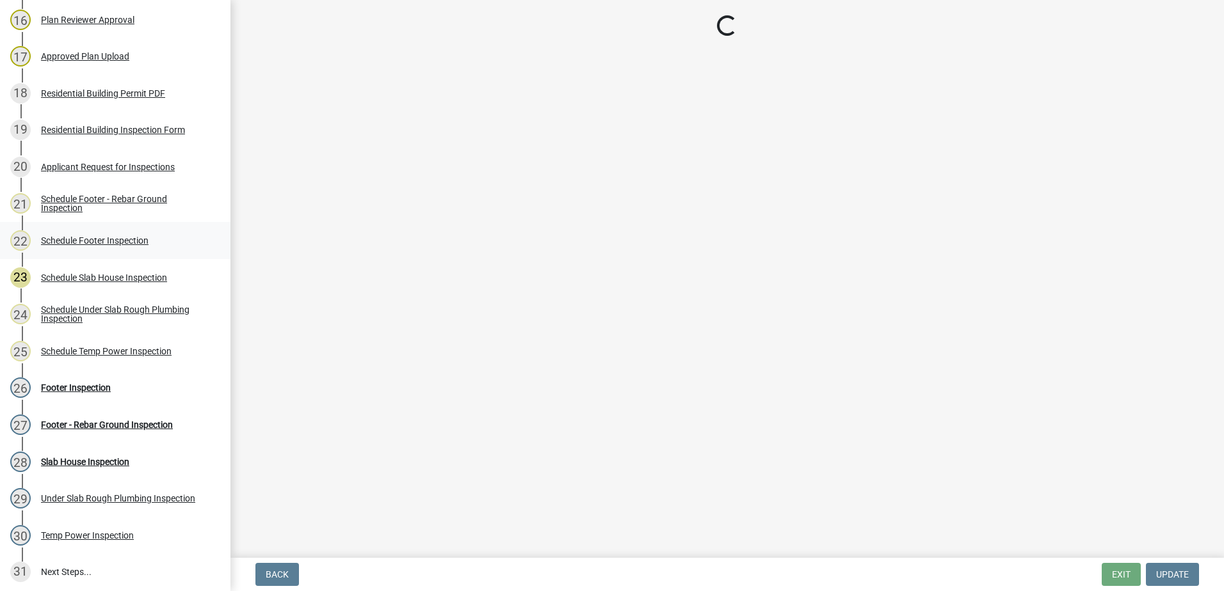
select select "07642ab0-564c-47bb-824b-0ccf2da83593"
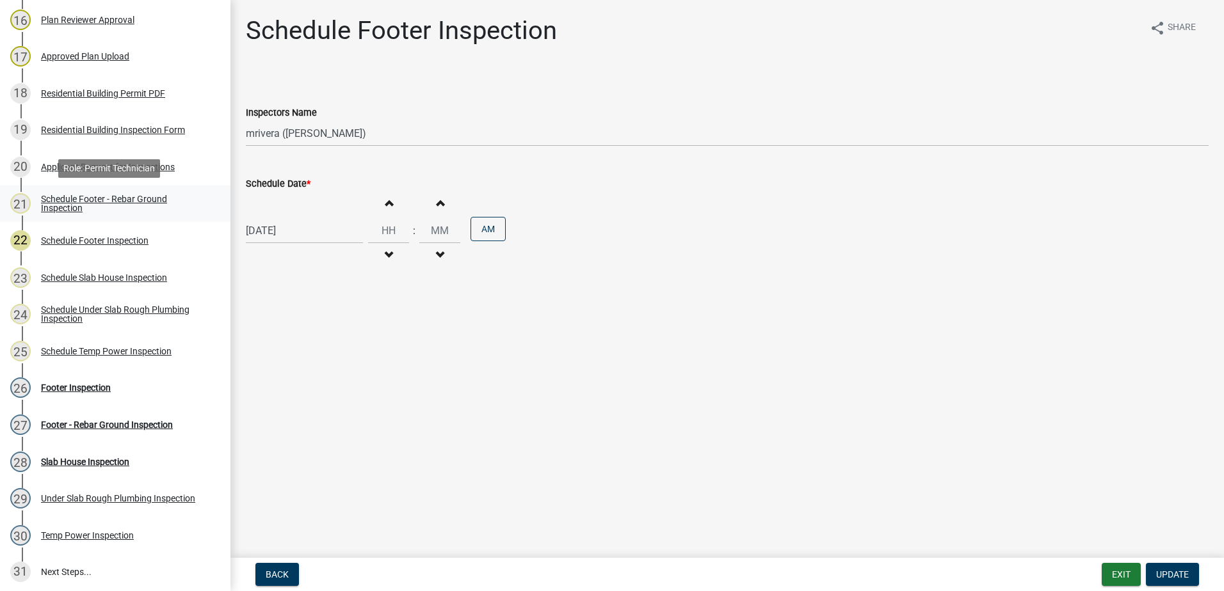
click at [72, 195] on div "Schedule Footer - Rebar Ground Inspection" at bounding box center [125, 204] width 169 height 18
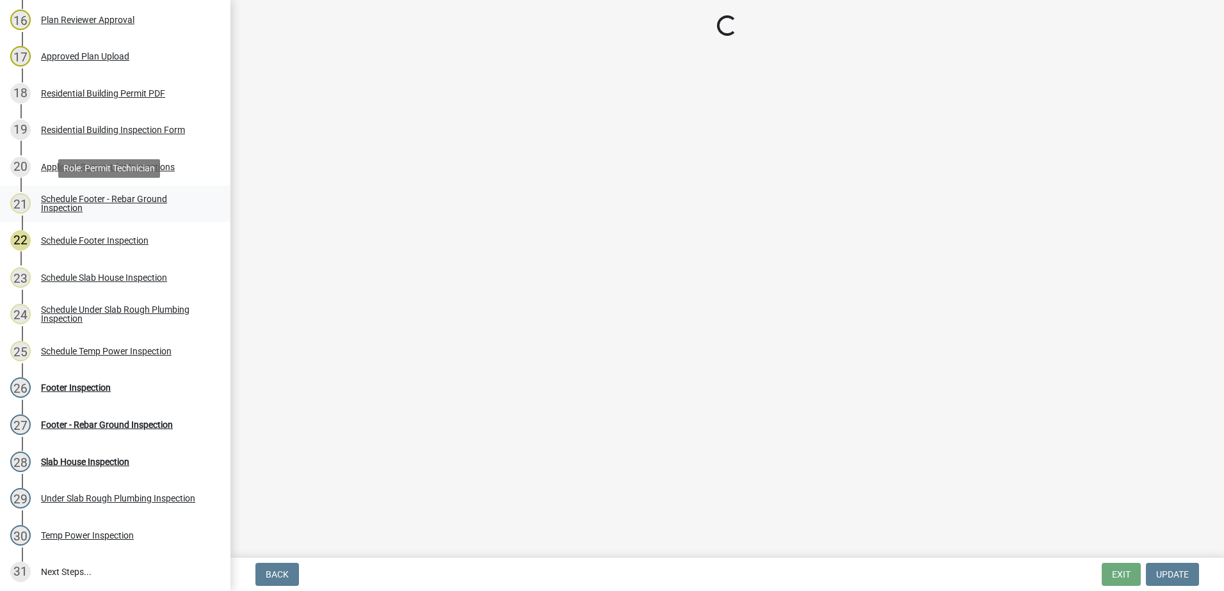
select select "07642ab0-564c-47bb-824b-0ccf2da83593"
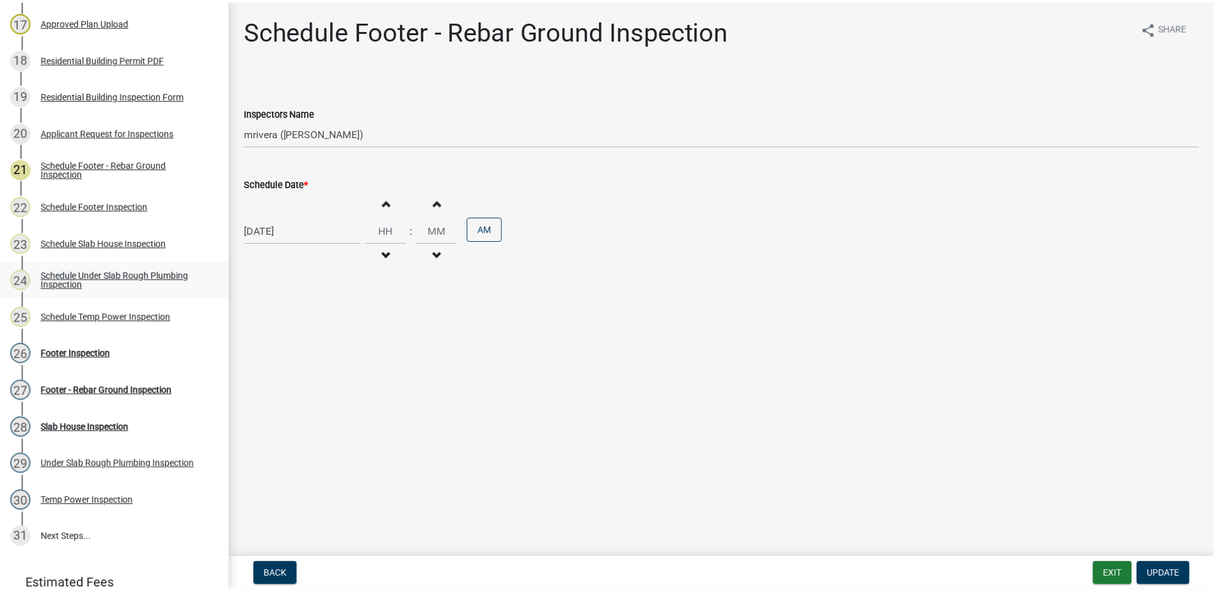
scroll to position [832, 0]
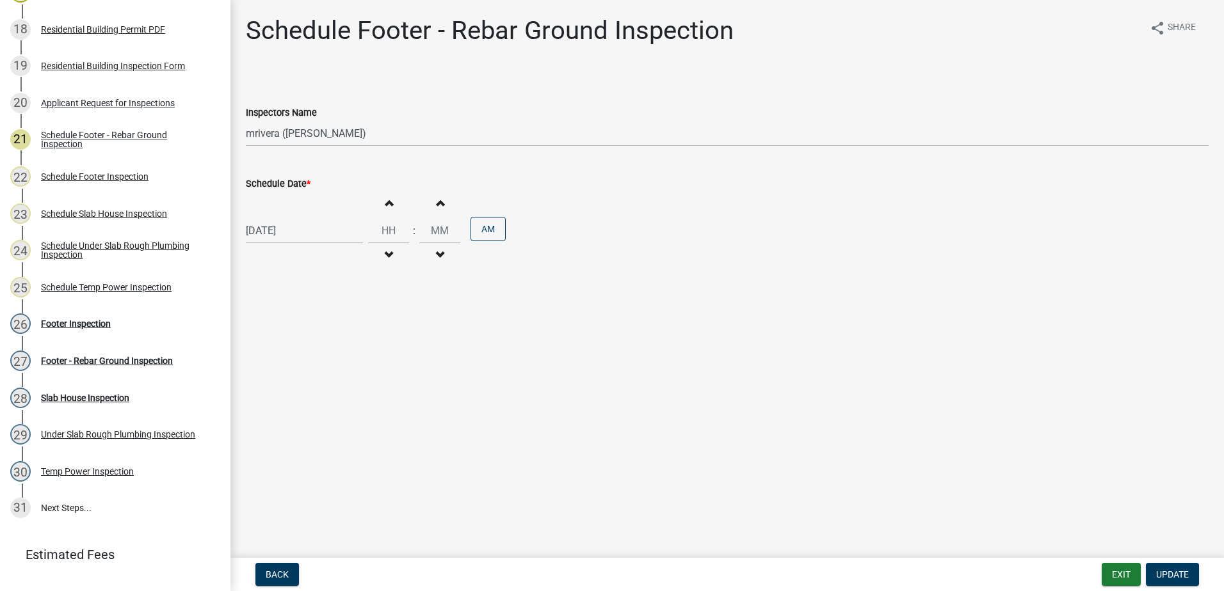
click at [1121, 560] on nav "Back Exit Update" at bounding box center [726, 574] width 993 height 33
click at [1126, 570] on button "Exit" at bounding box center [1120, 574] width 39 height 23
